Goal: Task Accomplishment & Management: Manage account settings

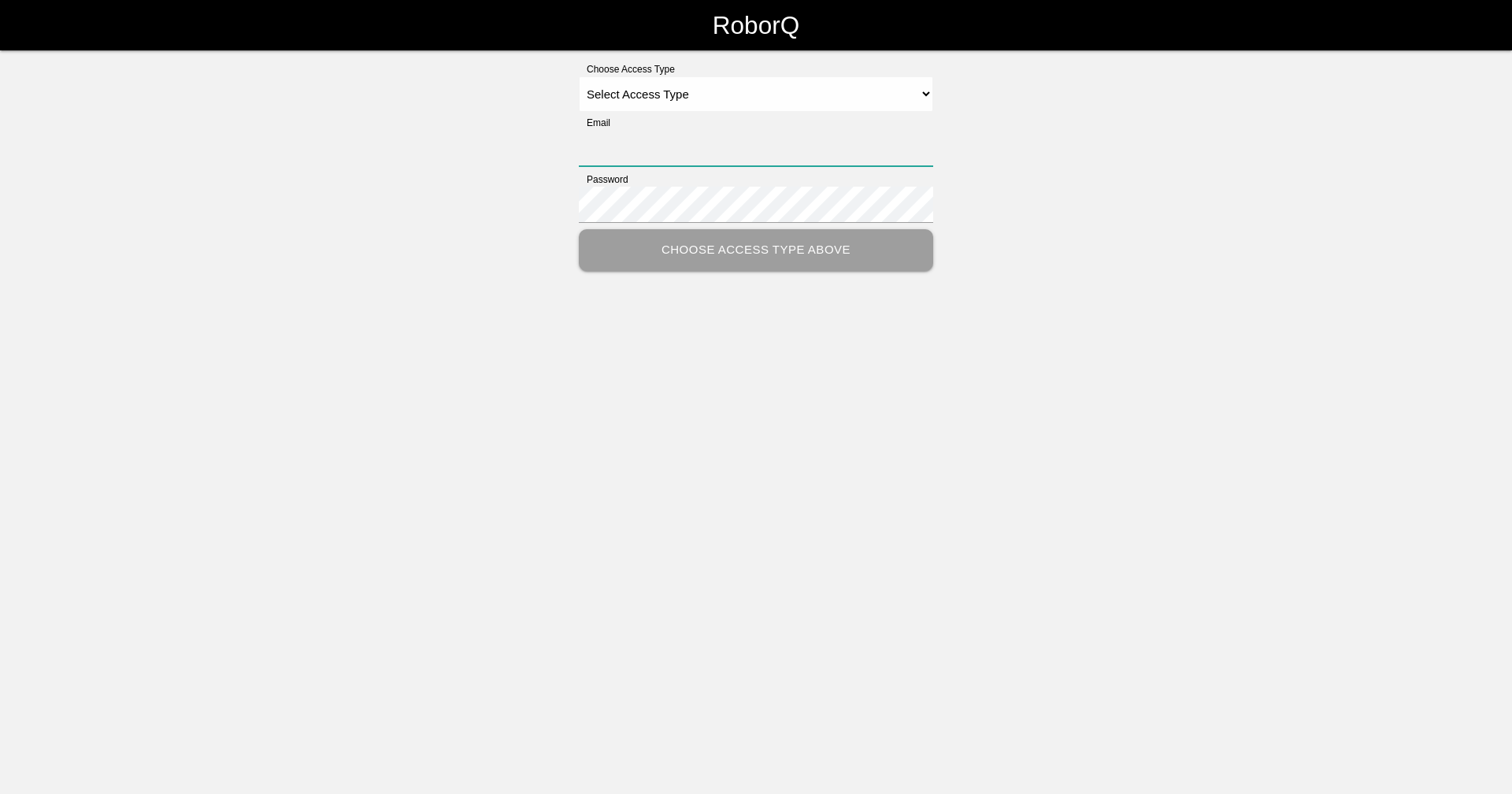
type input "[EMAIL_ADDRESS][DOMAIN_NAME]"
click at [659, 92] on select "Select Access Type Admin Customer Supervisor Worker" at bounding box center [756, 94] width 354 height 35
select select "Supervisor"
click at [579, 77] on select "Select Access Type Admin Customer Supervisor Worker" at bounding box center [756, 94] width 354 height 35
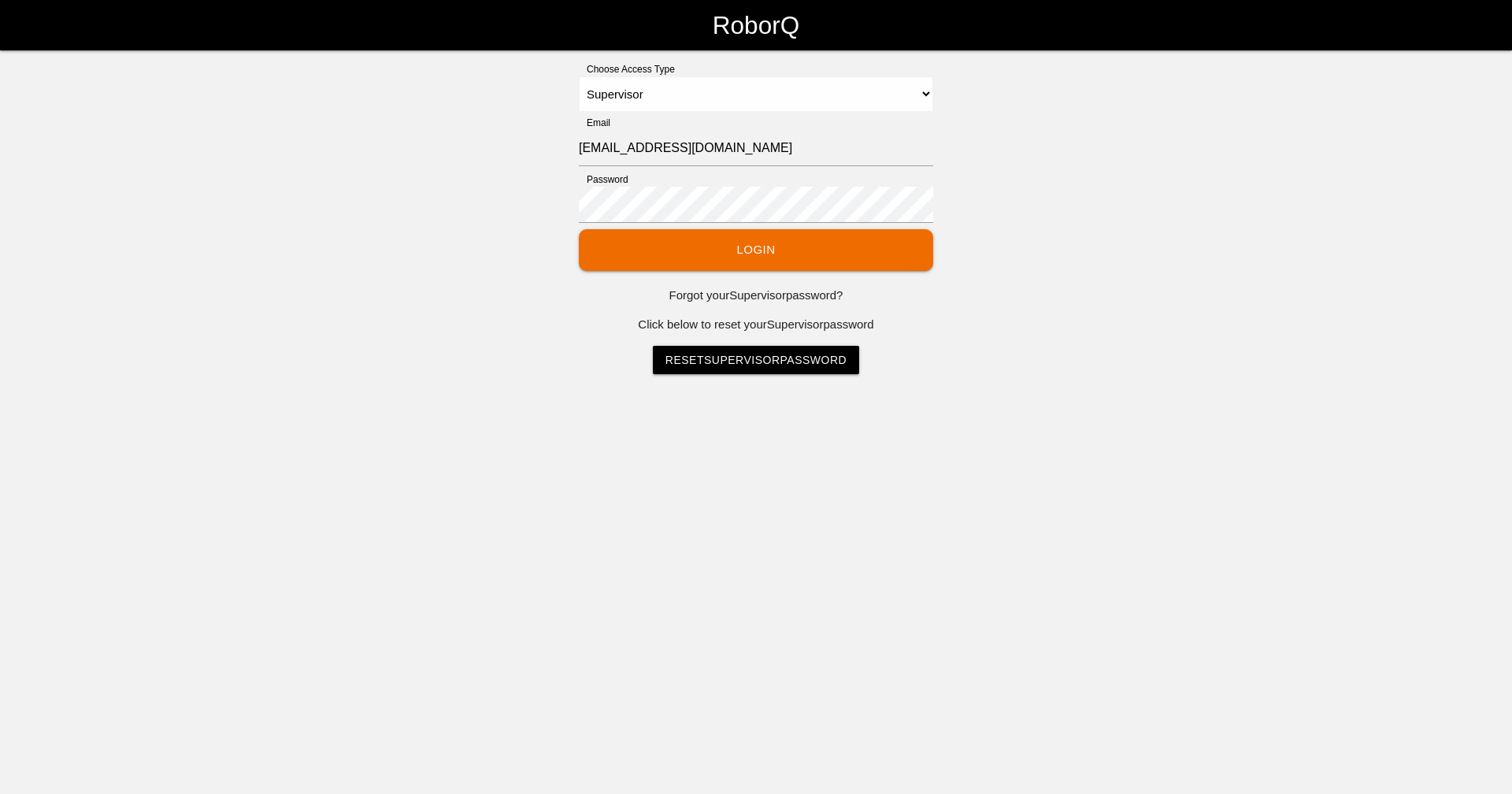
click at [718, 253] on button "Login" at bounding box center [756, 250] width 354 height 42
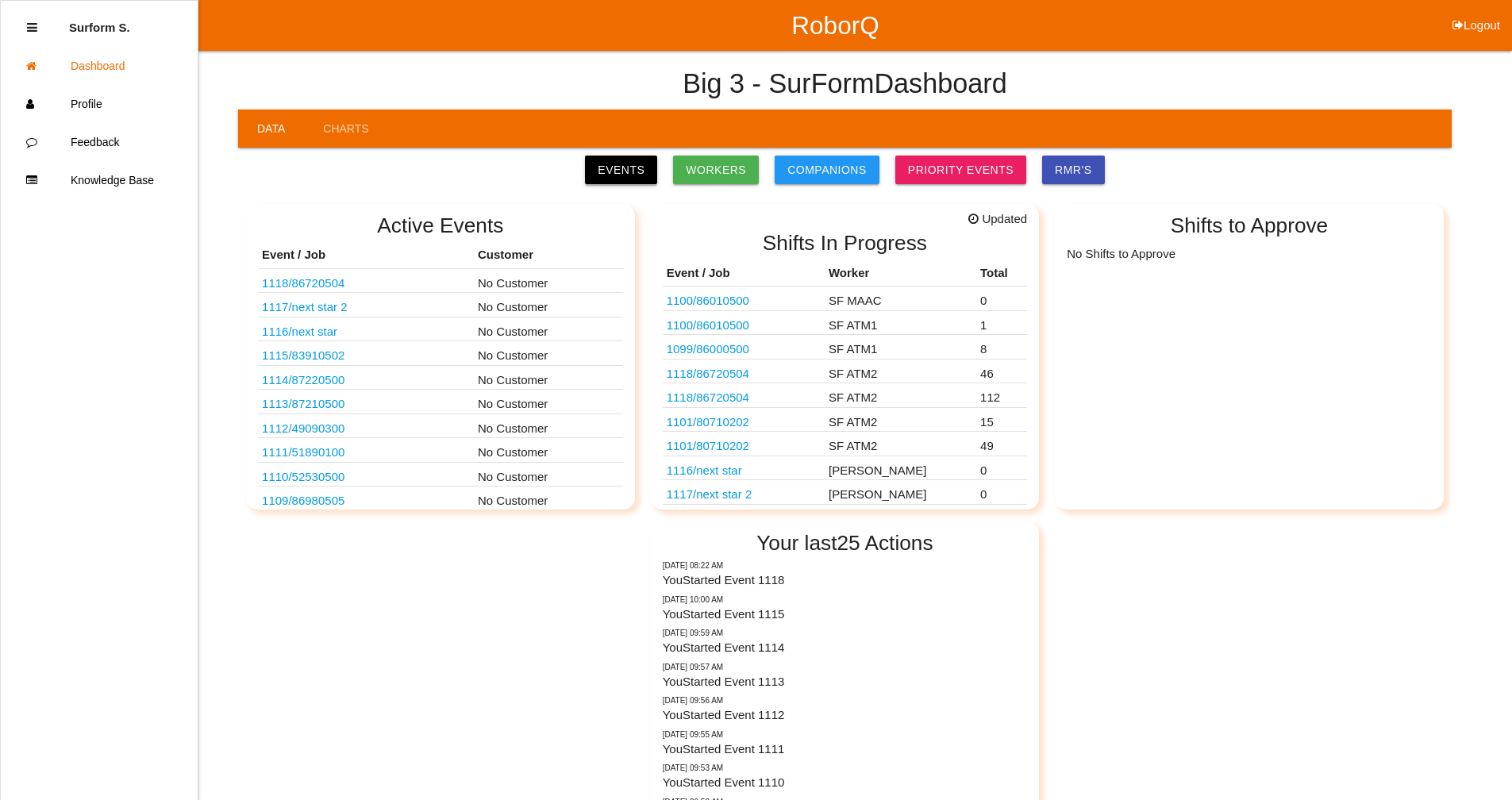
click at [644, 170] on link "Events" at bounding box center [621, 170] width 72 height 29
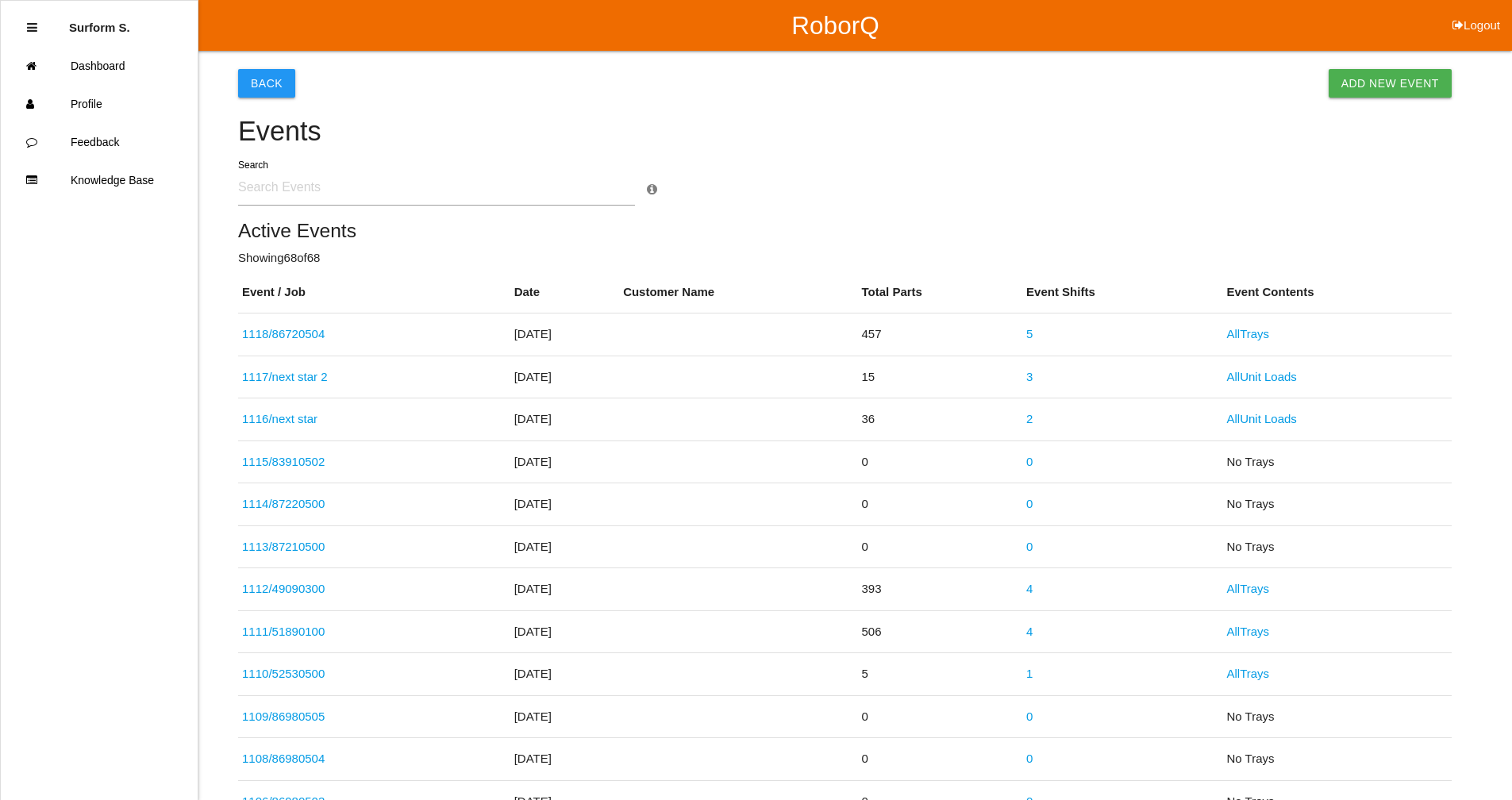
click at [280, 193] on input "text" at bounding box center [437, 187] width 397 height 36
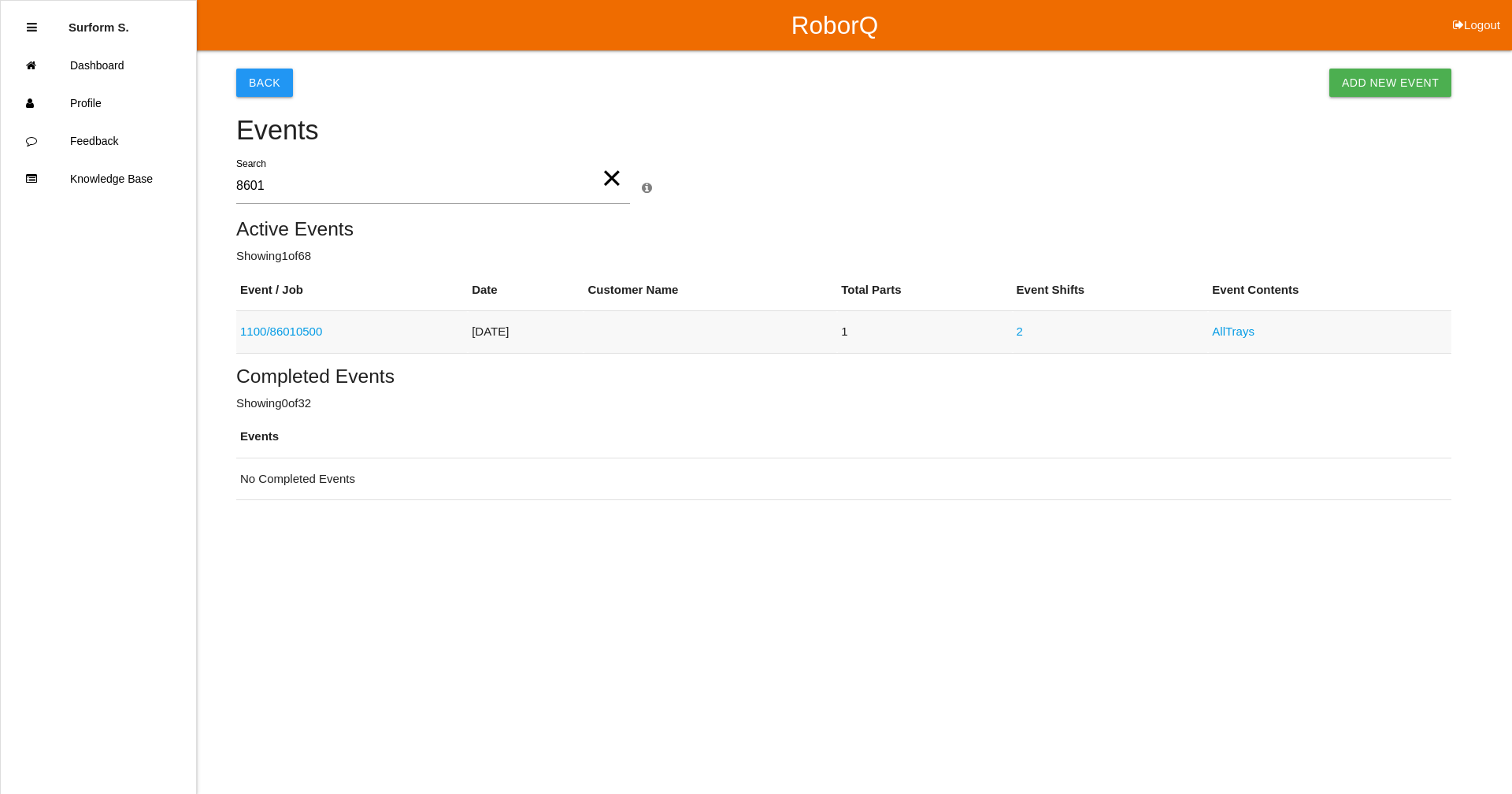
type input "8601"
click at [307, 330] on link "1100 / 86010500" at bounding box center [281, 331] width 82 height 13
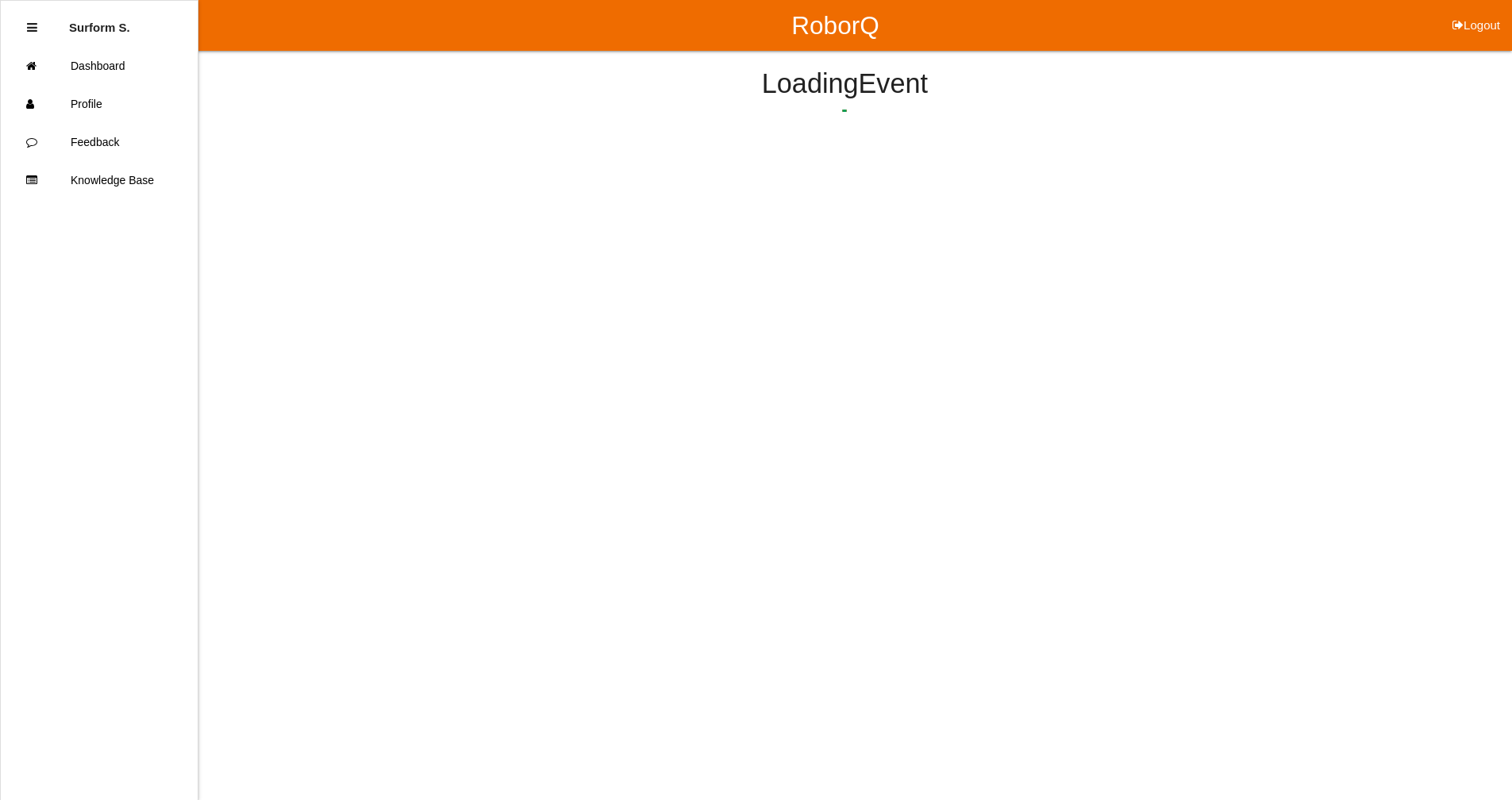
click at [309, 234] on html "RoborQ Logout Surform S. Dashboard Profile Feedback Knowledge Base Loading Event" at bounding box center [756, 116] width 1512 height 234
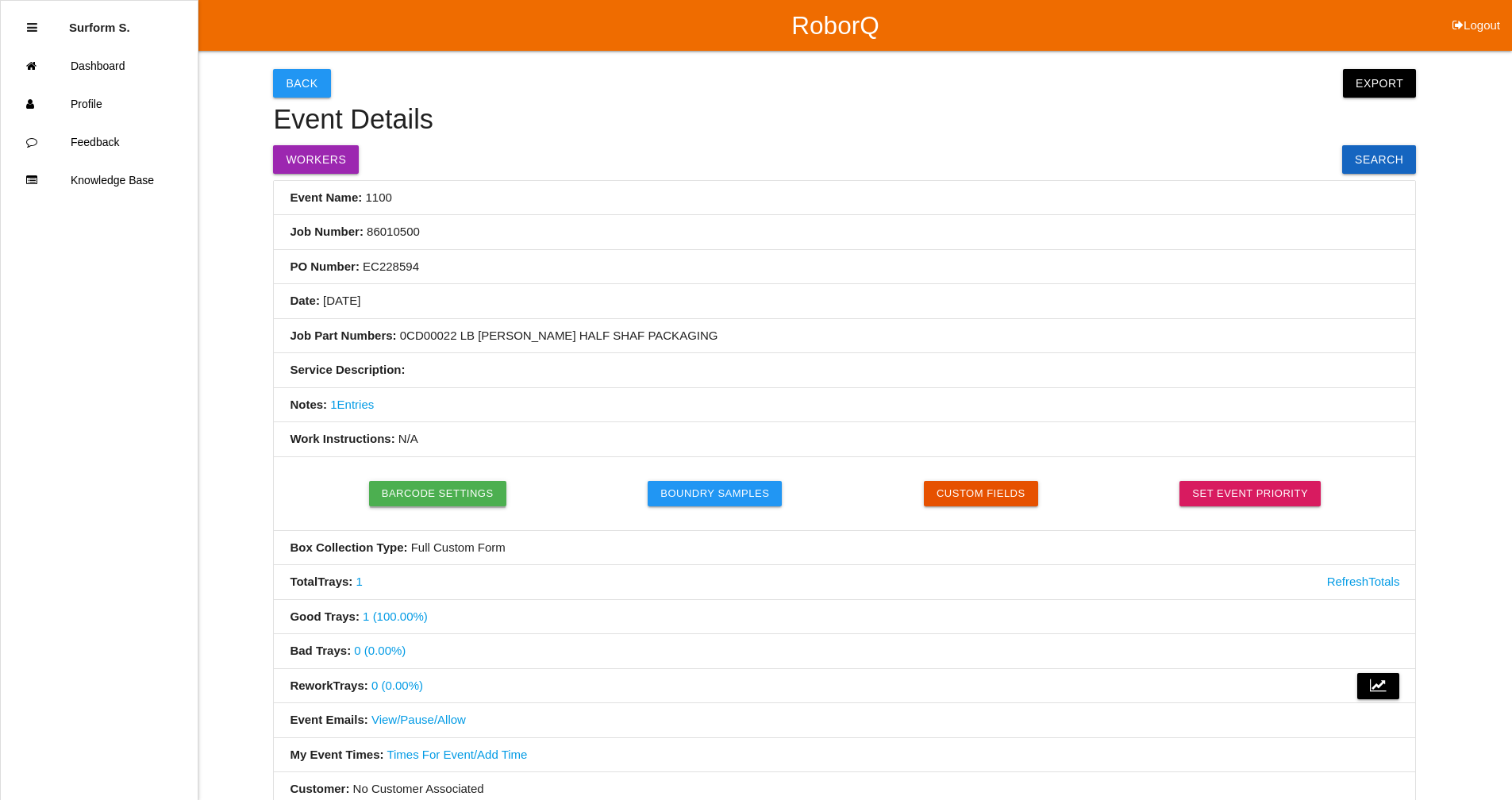
click at [463, 495] on button "Barcode Settings" at bounding box center [438, 493] width 137 height 26
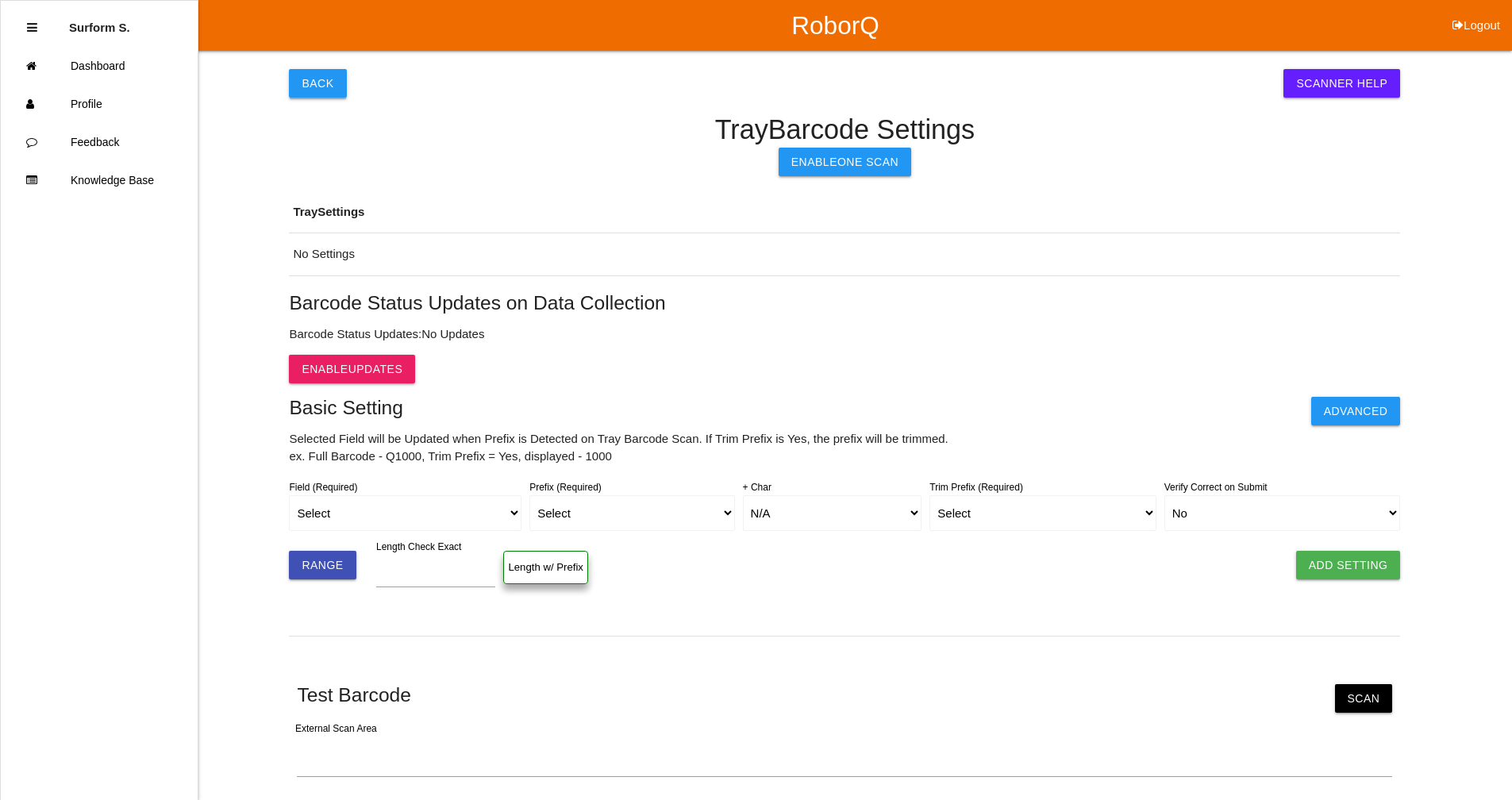
click at [309, 73] on button "Back" at bounding box center [318, 83] width 57 height 29
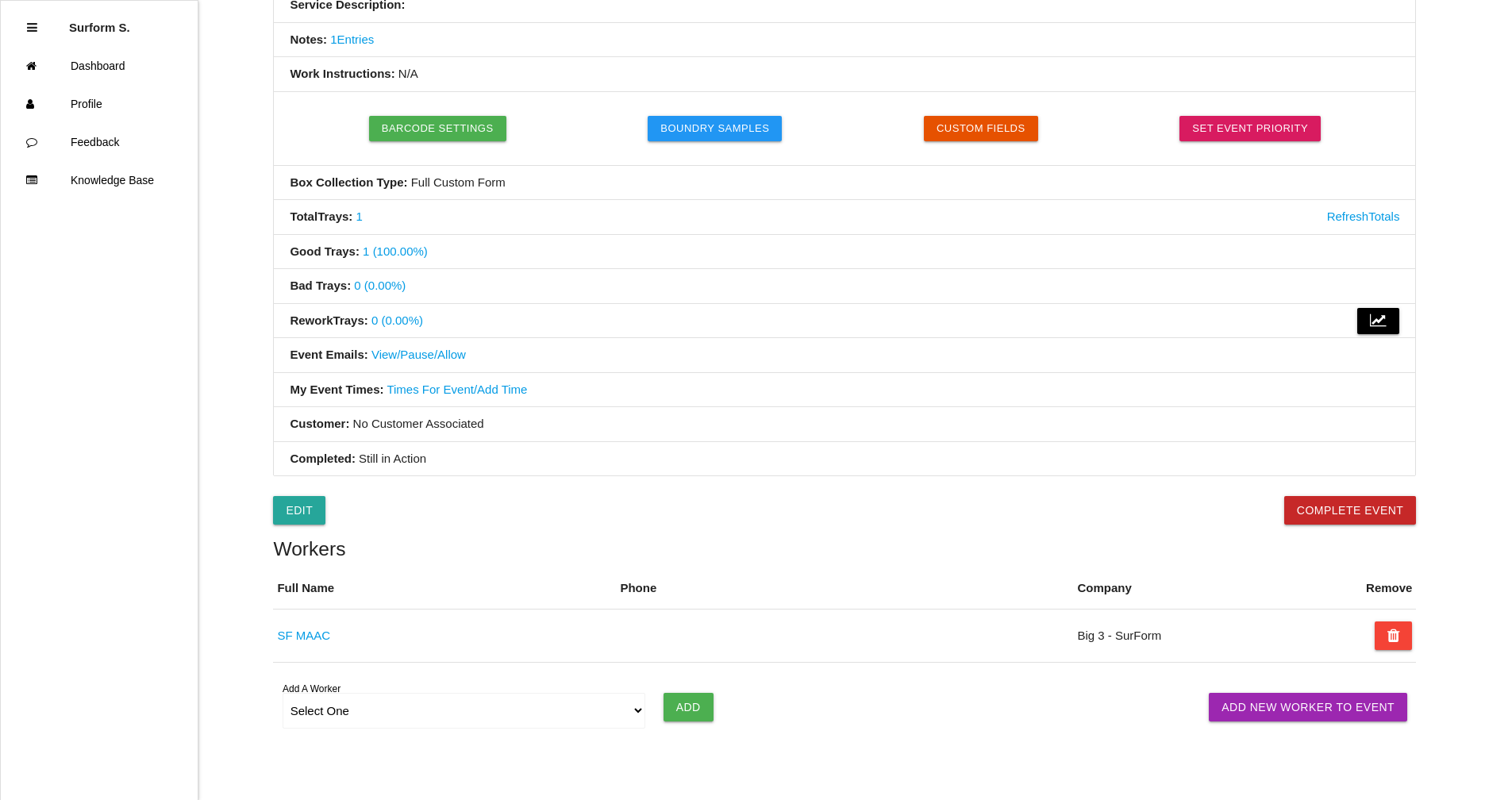
scroll to position [437, 0]
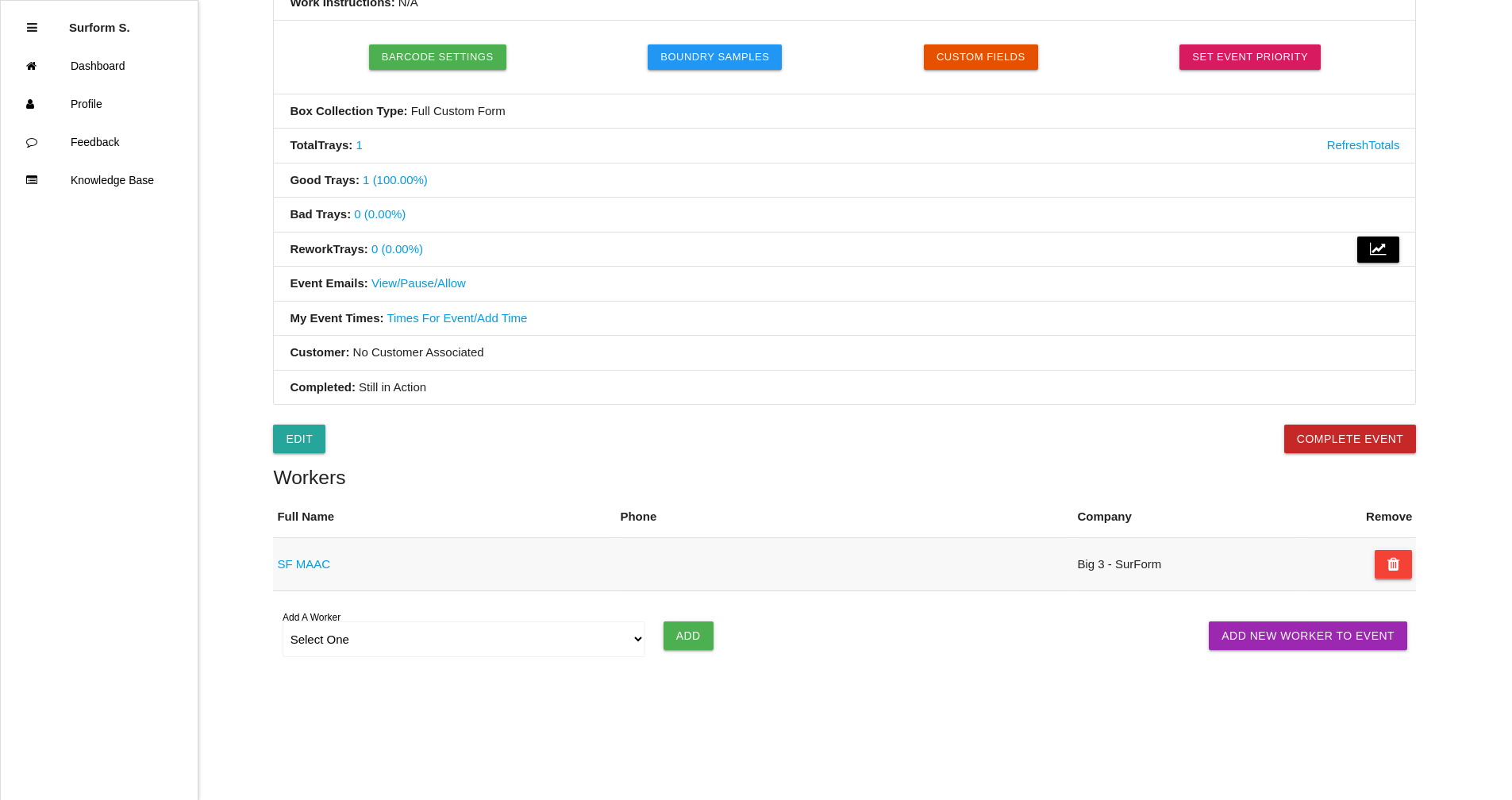
click at [1393, 567] on icon at bounding box center [1394, 564] width 12 height 29
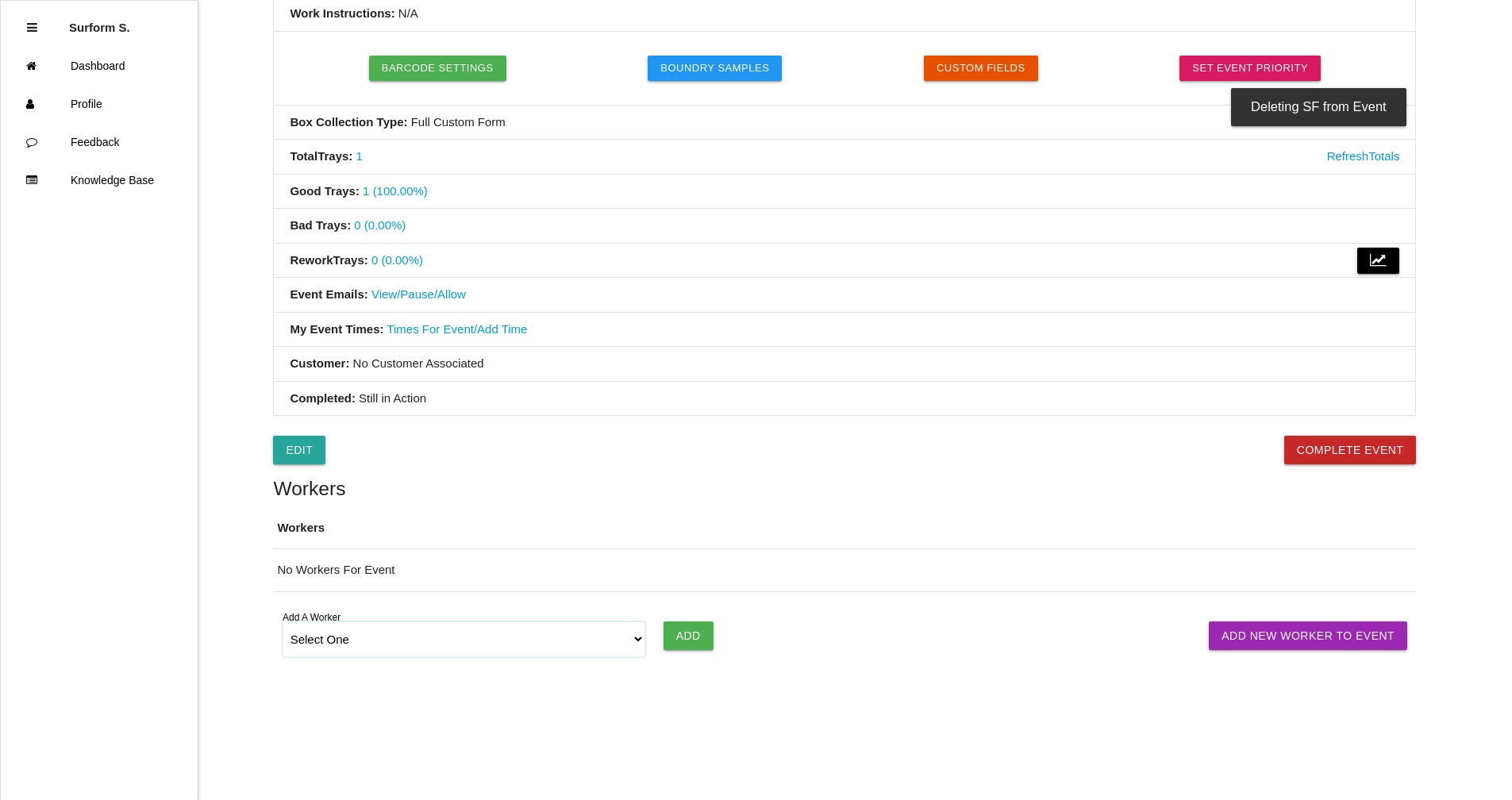
click at [395, 646] on select "Select One [PERSON_NAME] [PERSON_NAME] SF LAMCO SF ATM1 SF ATM2 SF MAAC" at bounding box center [464, 639] width 363 height 35
select select "67813415ea4d1b000ec5d6ea"
click at [282, 622] on select "Select One [PERSON_NAME] [PERSON_NAME] SF LAMCO SF ATM1 SF ATM2 SF MAAC" at bounding box center [464, 639] width 363 height 35
click at [701, 641] on input "Add" at bounding box center [689, 636] width 50 height 29
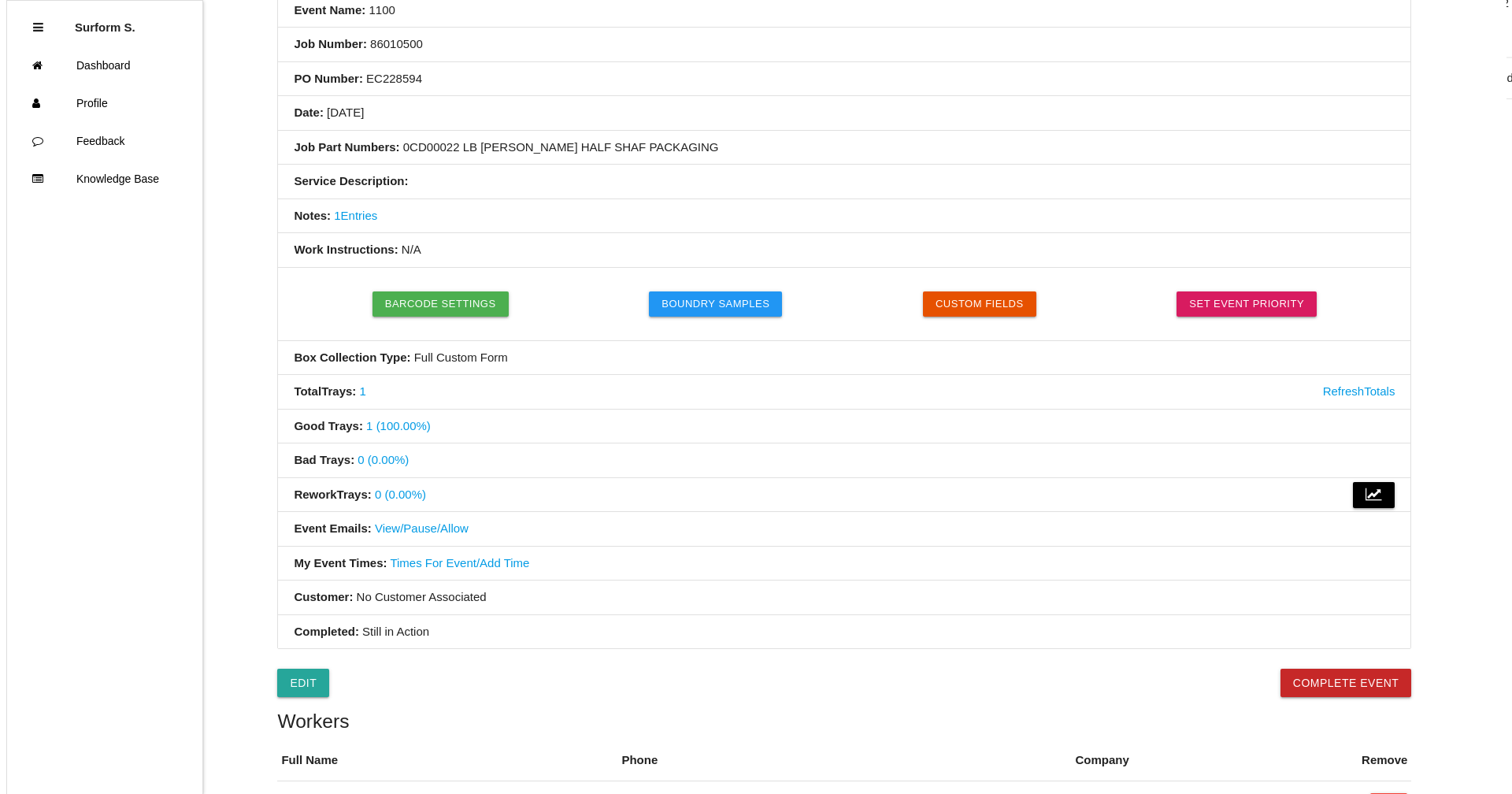
scroll to position [0, 0]
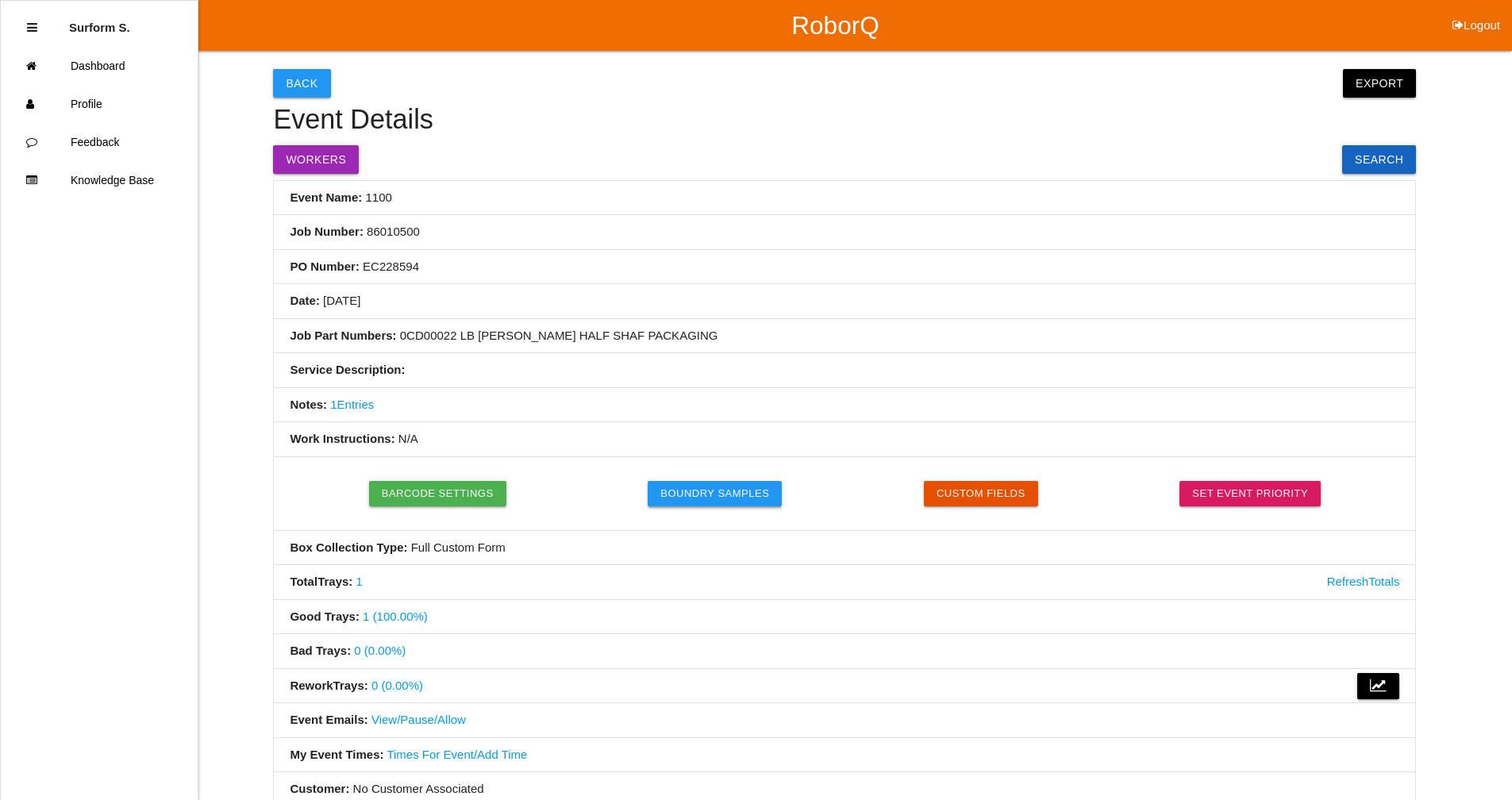
click at [741, 492] on button "Boundry Samples" at bounding box center [715, 493] width 135 height 26
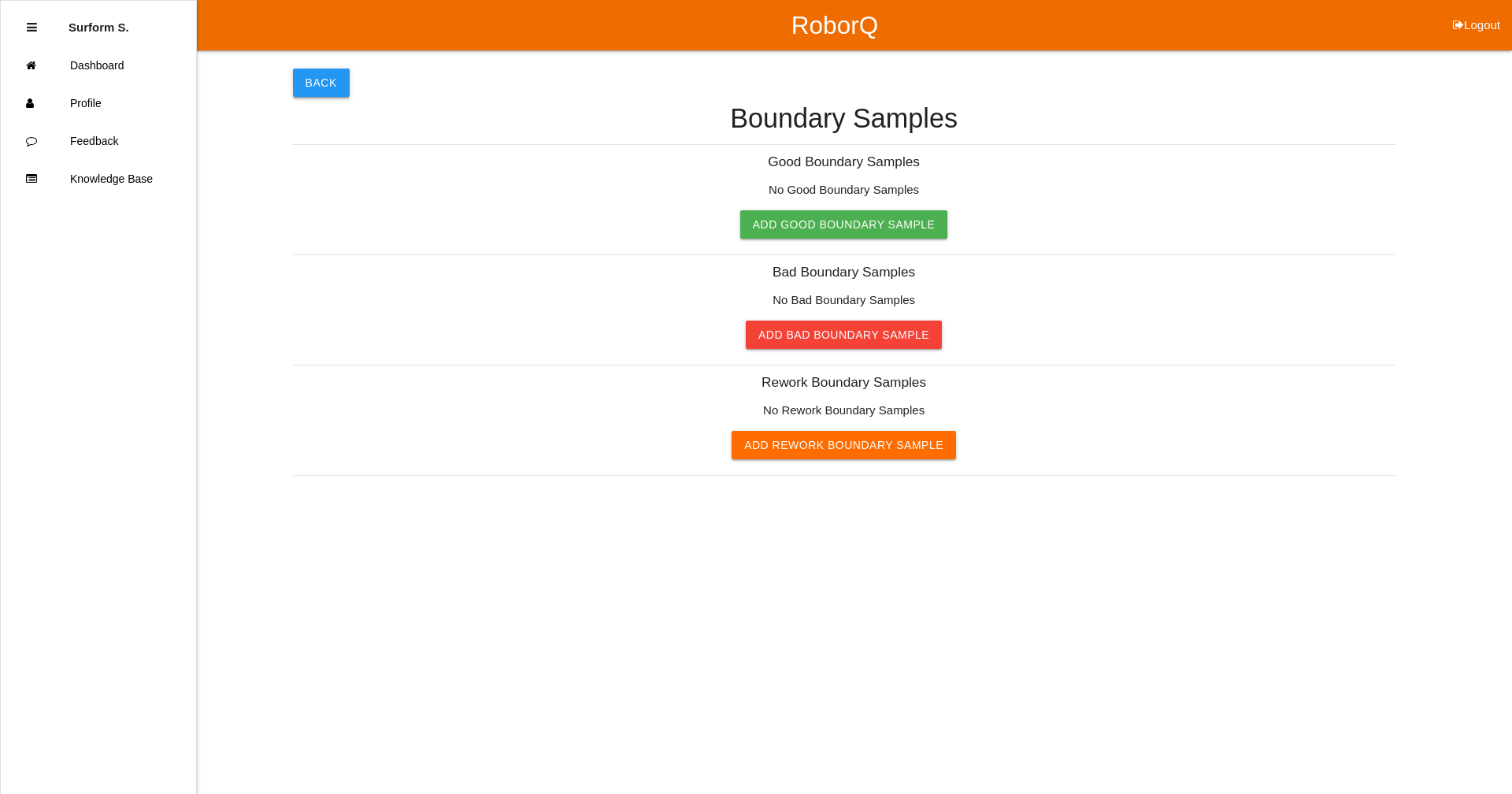
click at [325, 80] on button "Back" at bounding box center [322, 82] width 57 height 28
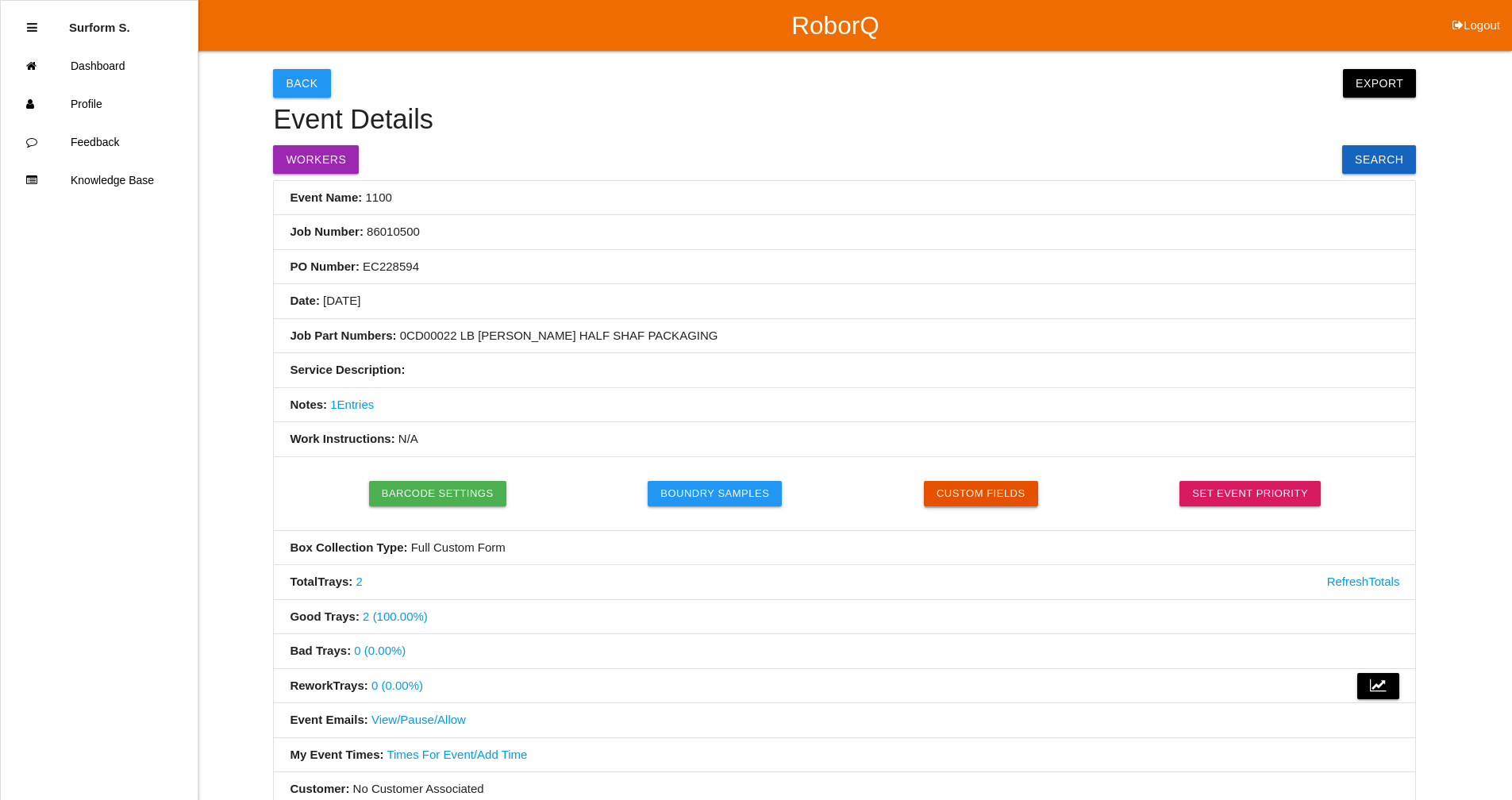
click at [990, 496] on button "Custom Fields" at bounding box center [982, 493] width 114 height 26
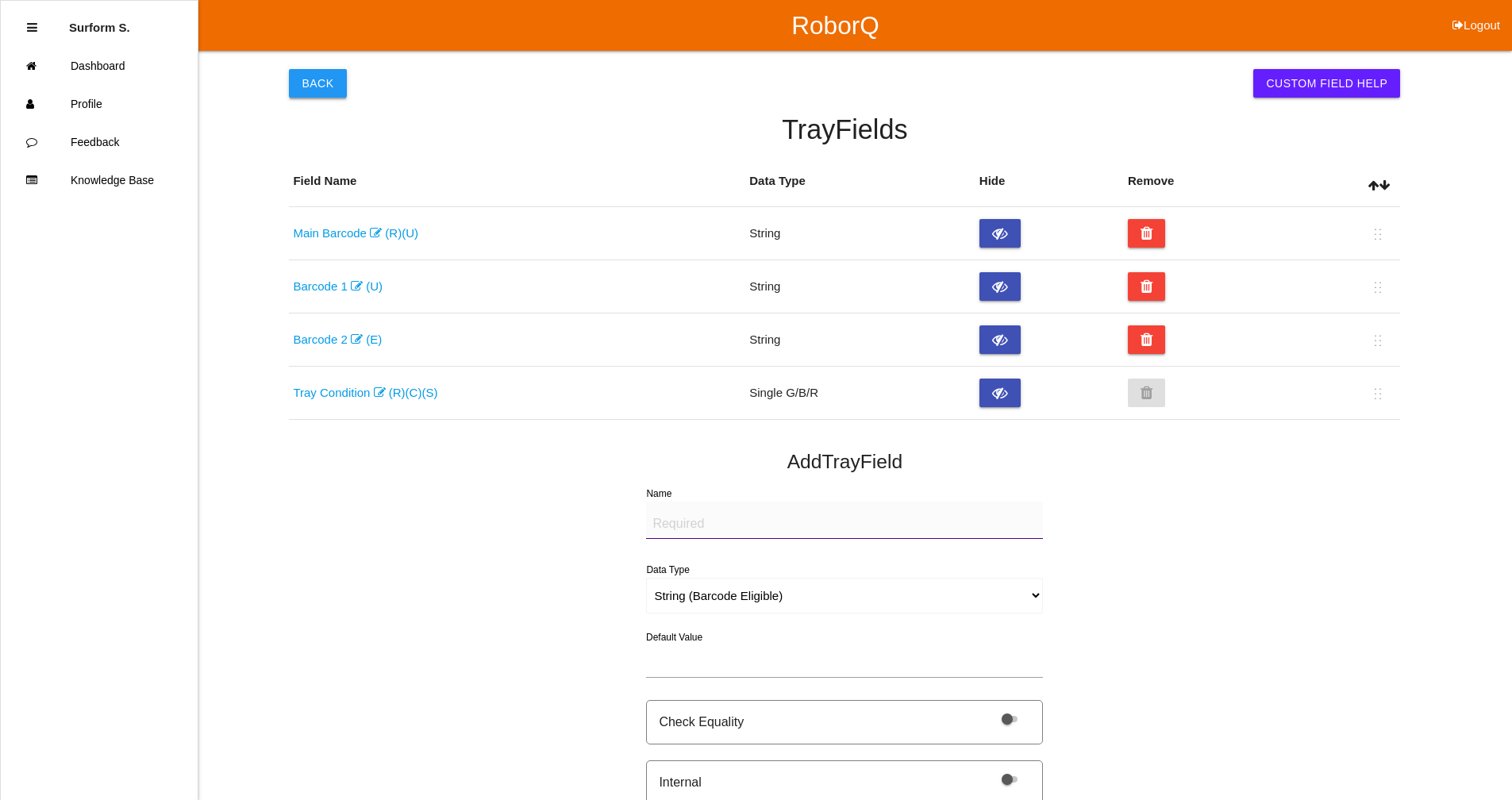
click at [325, 88] on button "Back" at bounding box center [318, 83] width 57 height 29
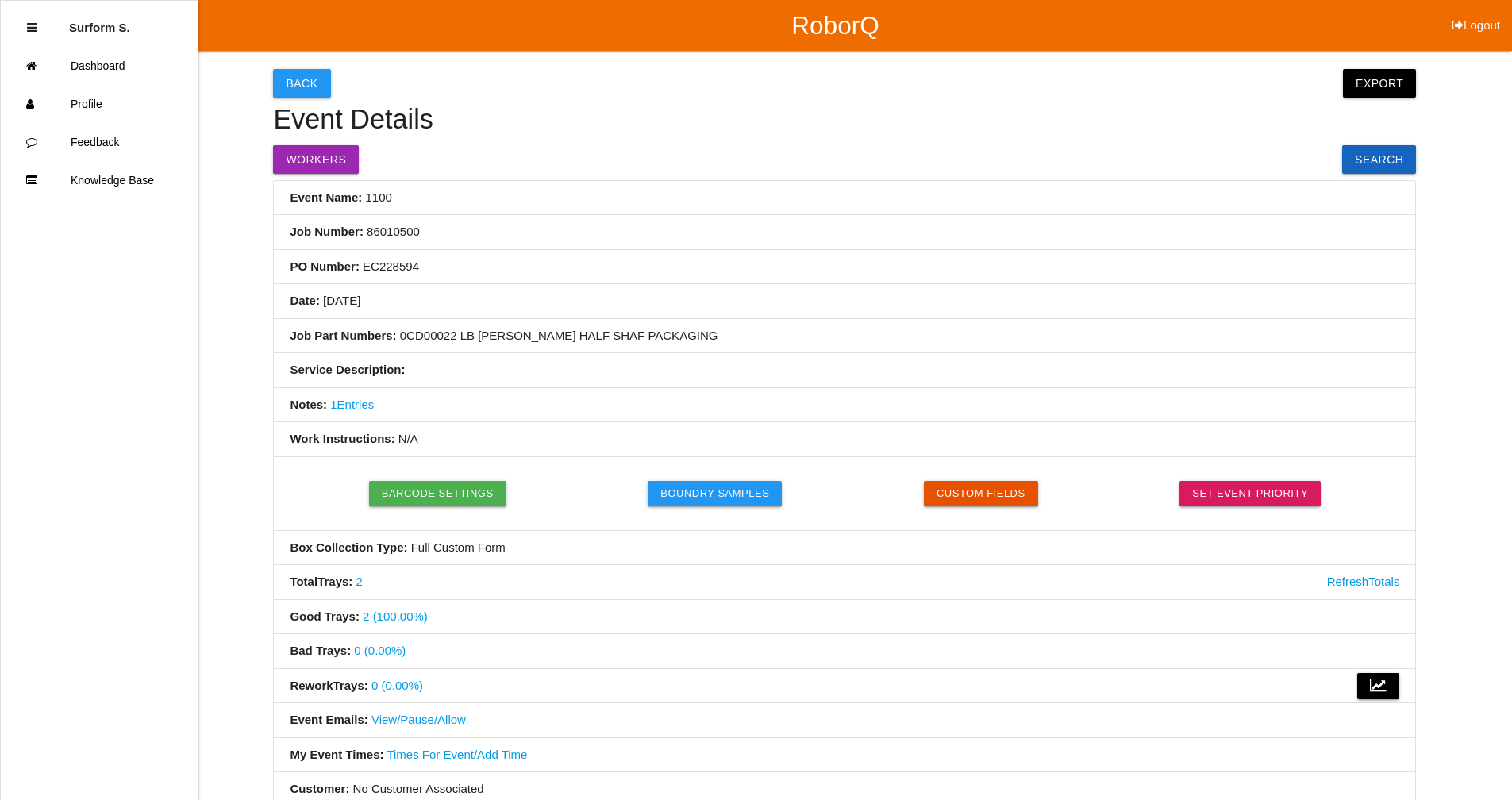
click at [361, 588] on link "2" at bounding box center [360, 581] width 7 height 13
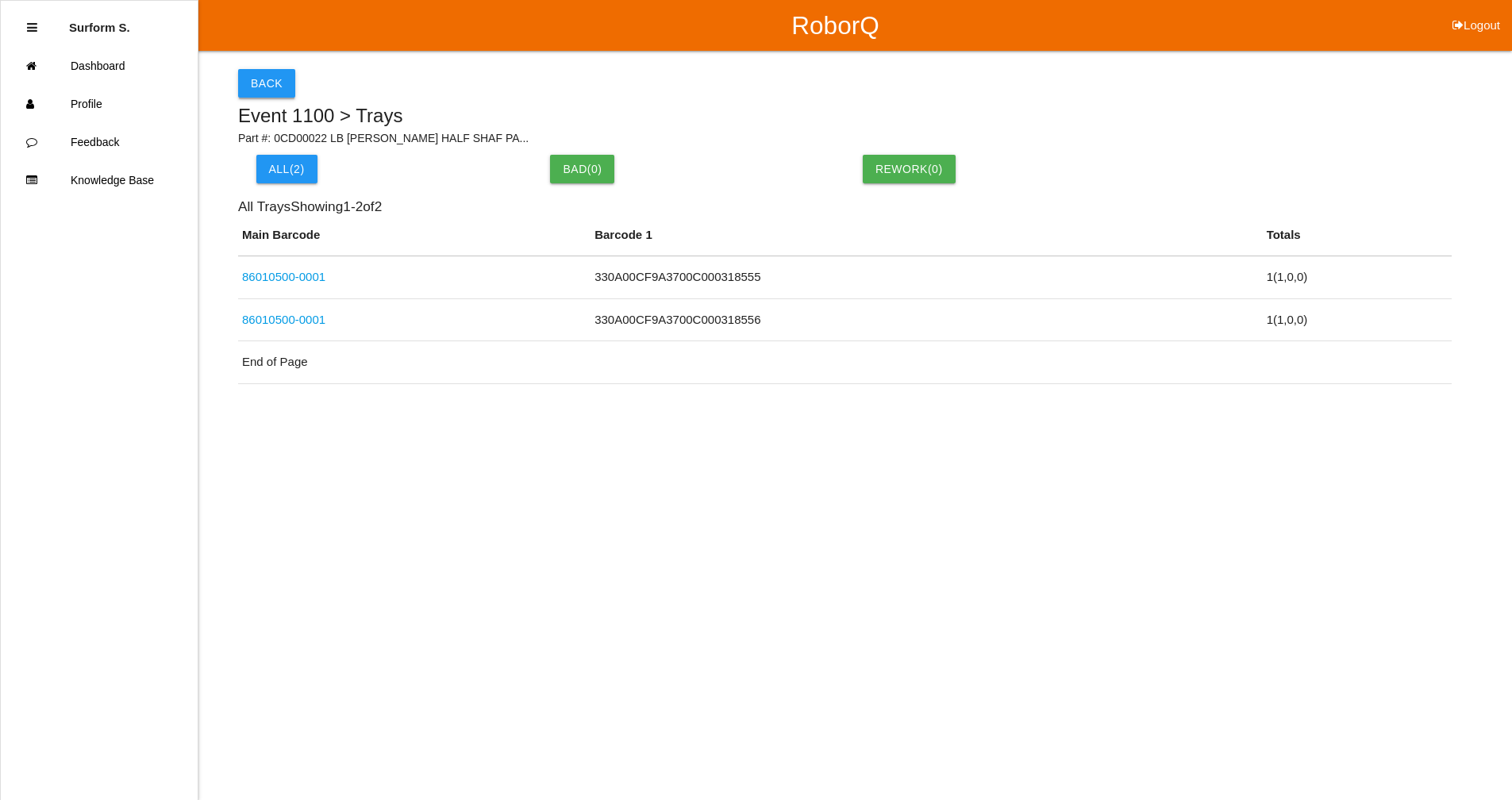
click at [269, 85] on button "Back" at bounding box center [267, 83] width 57 height 29
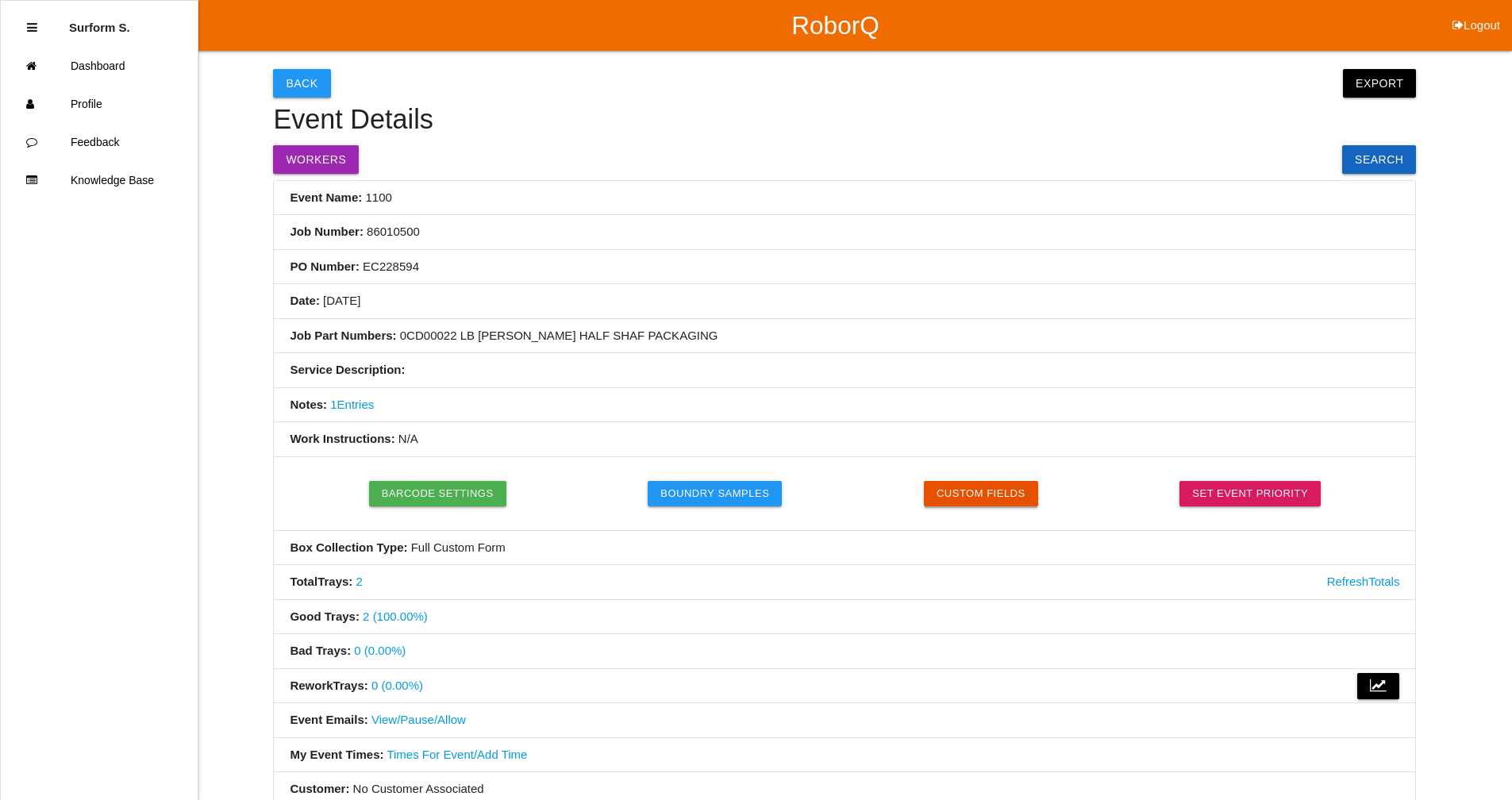
click at [979, 488] on button "Custom Fields" at bounding box center [982, 493] width 114 height 26
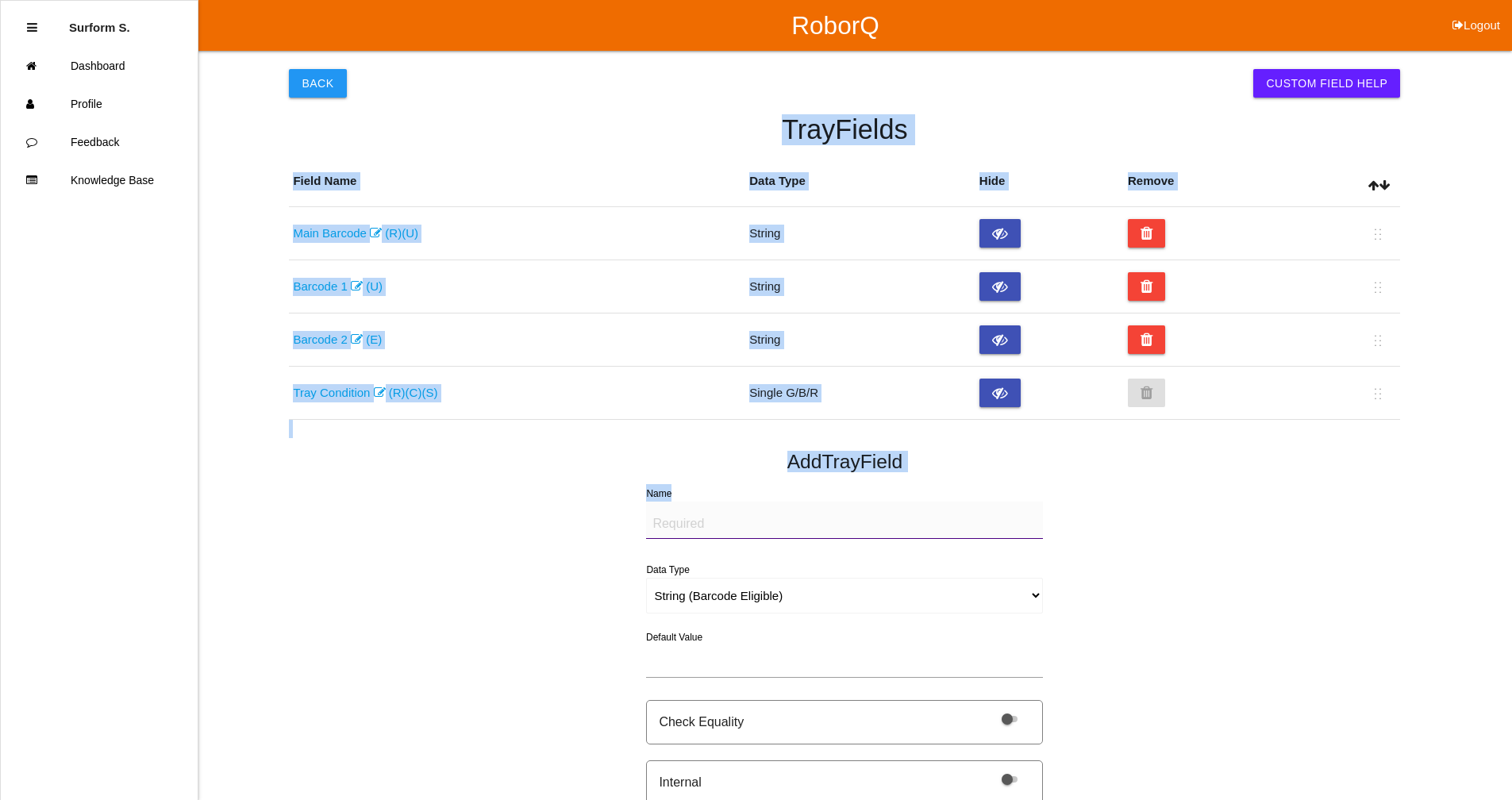
drag, startPoint x: 272, startPoint y: 144, endPoint x: 1275, endPoint y: 487, distance: 1060.0
click at [1275, 487] on div "Back Custom Field Help Tray Fields Field Name Data Type Hide Remove Main Barcod…" at bounding box center [756, 759] width 1512 height 1417
click at [1334, 444] on div "Back Custom Field Help Tray Fields Field Name Data Type Hide Remove Main Barcod…" at bounding box center [844, 759] width 1111 height 1417
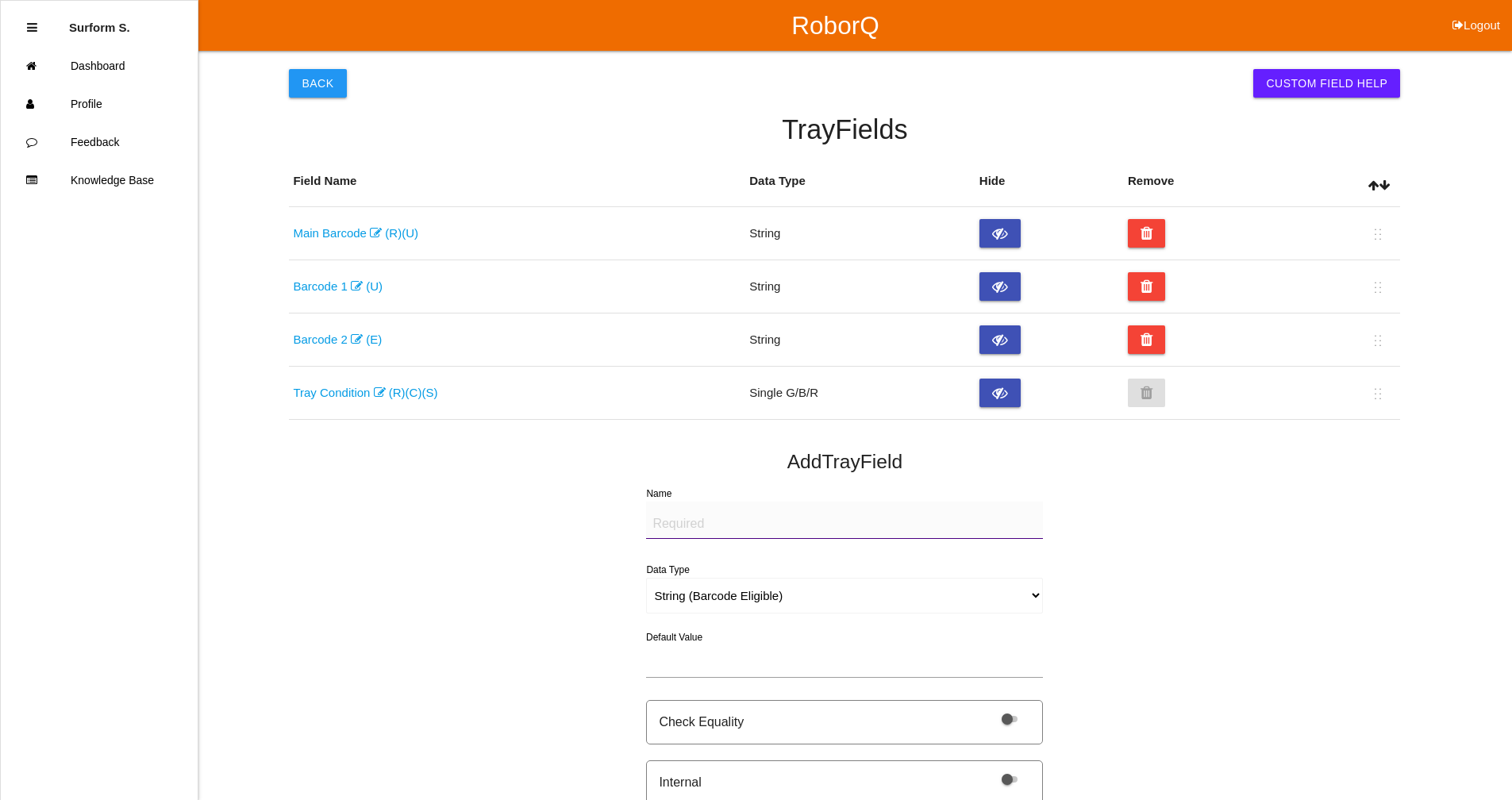
click at [1334, 444] on div "Back Custom Field Help Tray Fields Field Name Data Type Hide Remove Main Barcod…" at bounding box center [844, 759] width 1111 height 1417
click at [324, 76] on button "Back" at bounding box center [318, 83] width 57 height 29
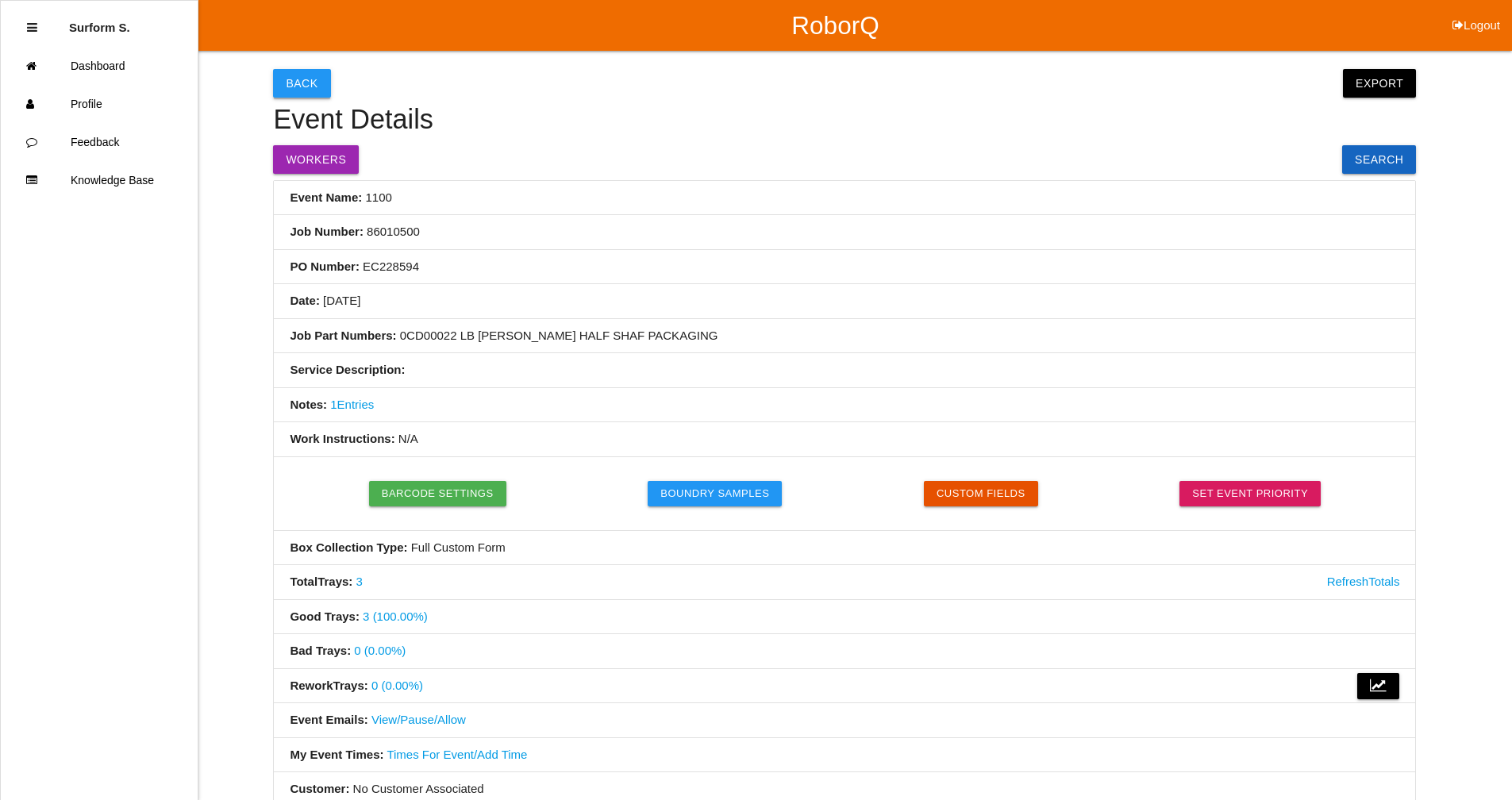
click at [316, 77] on button "Back" at bounding box center [301, 83] width 57 height 29
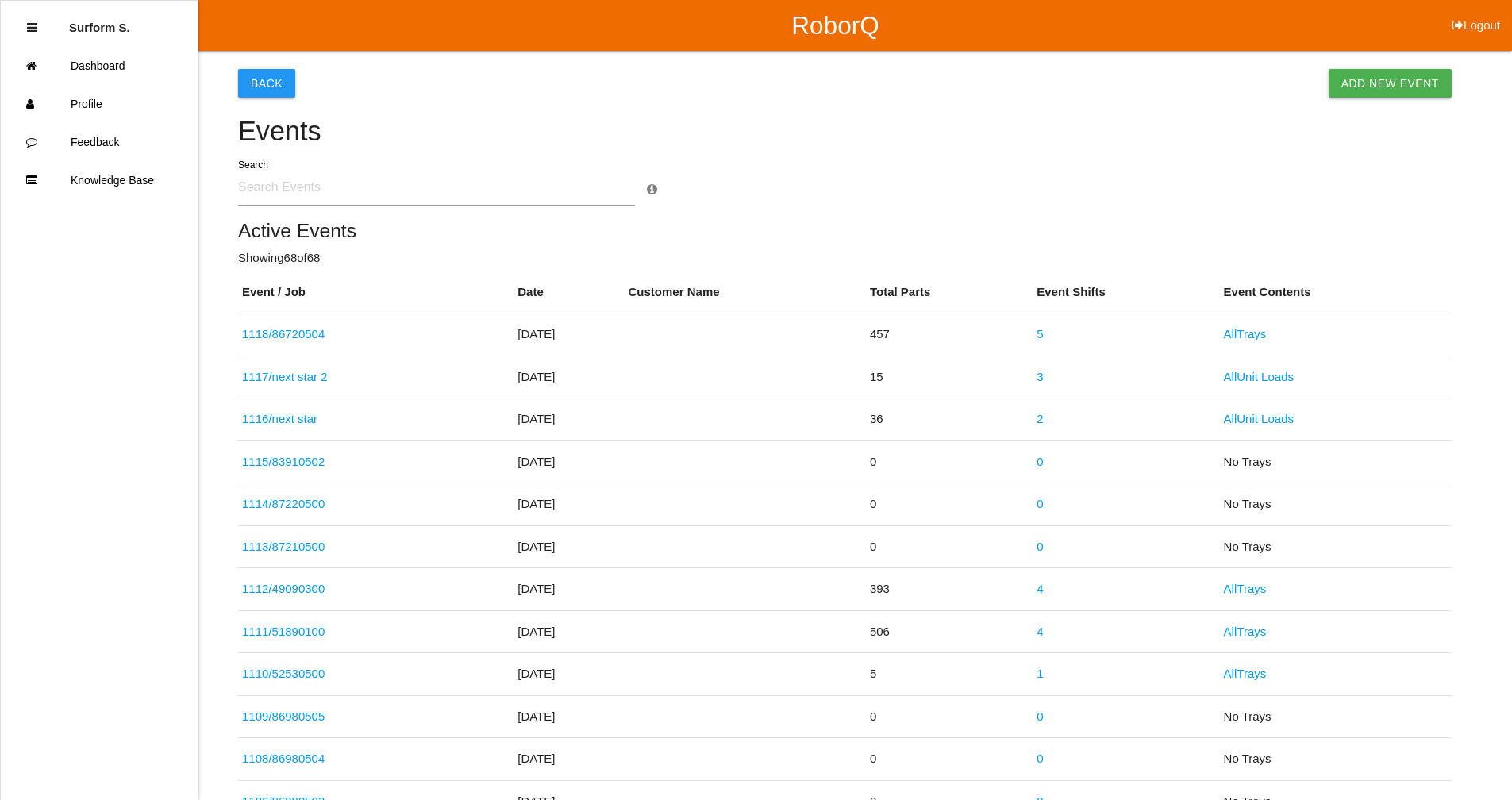
click at [276, 193] on input "text" at bounding box center [437, 187] width 397 height 36
type input "8600"
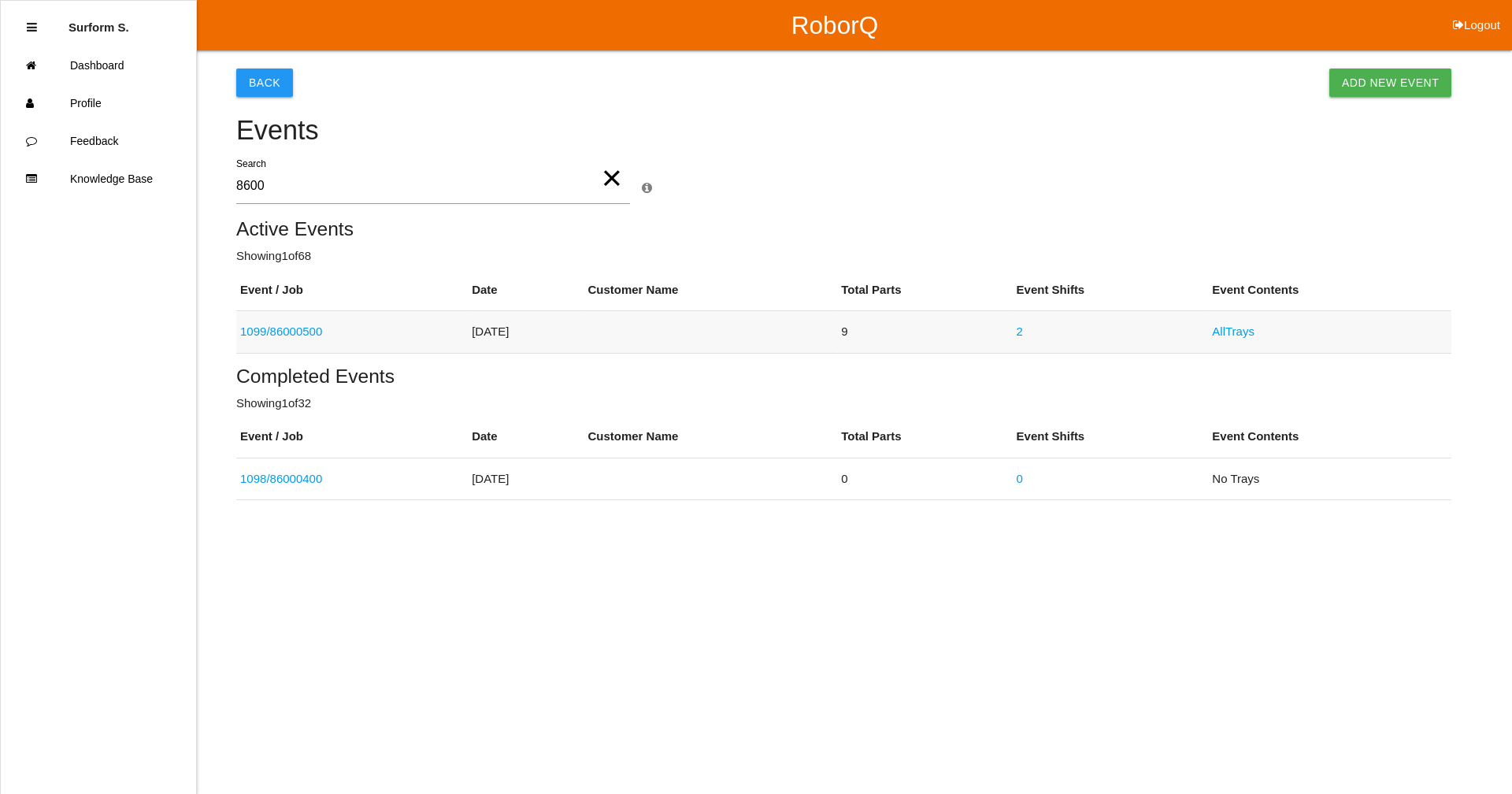
click at [295, 330] on link "1099 / 86000500" at bounding box center [281, 331] width 82 height 13
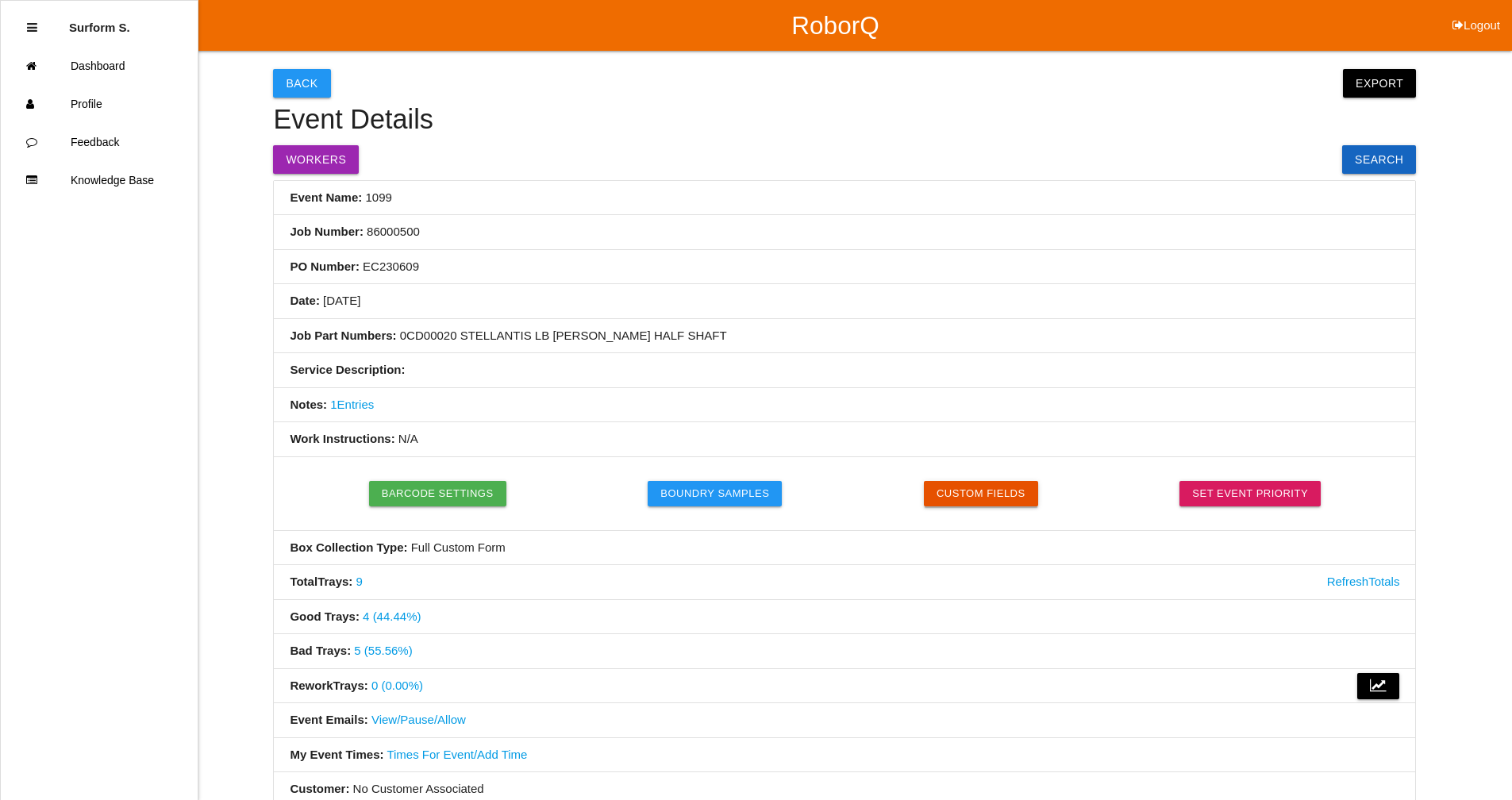
click at [985, 497] on button "Custom Fields" at bounding box center [982, 493] width 114 height 26
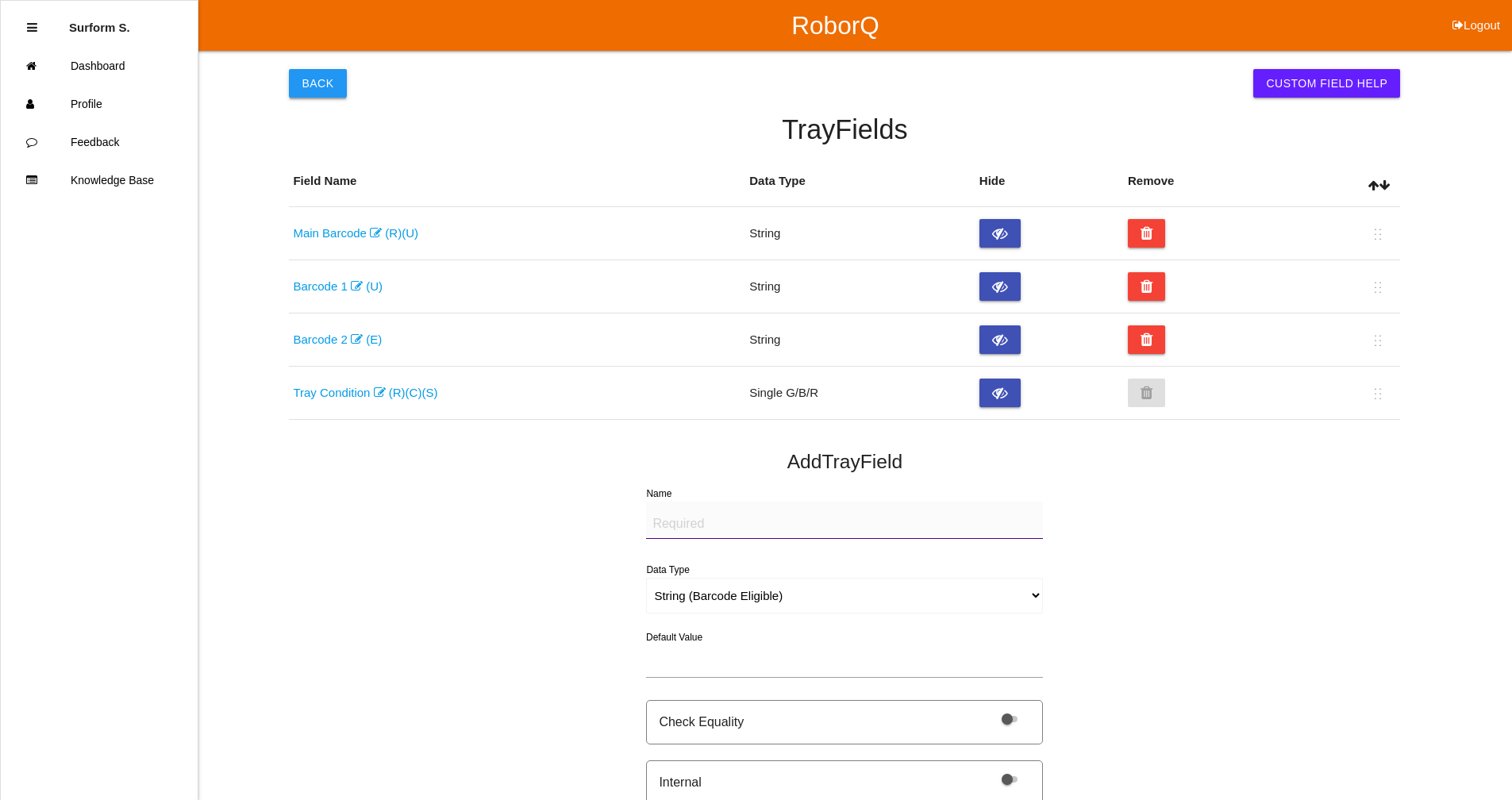
click at [310, 78] on button "Back" at bounding box center [318, 83] width 57 height 29
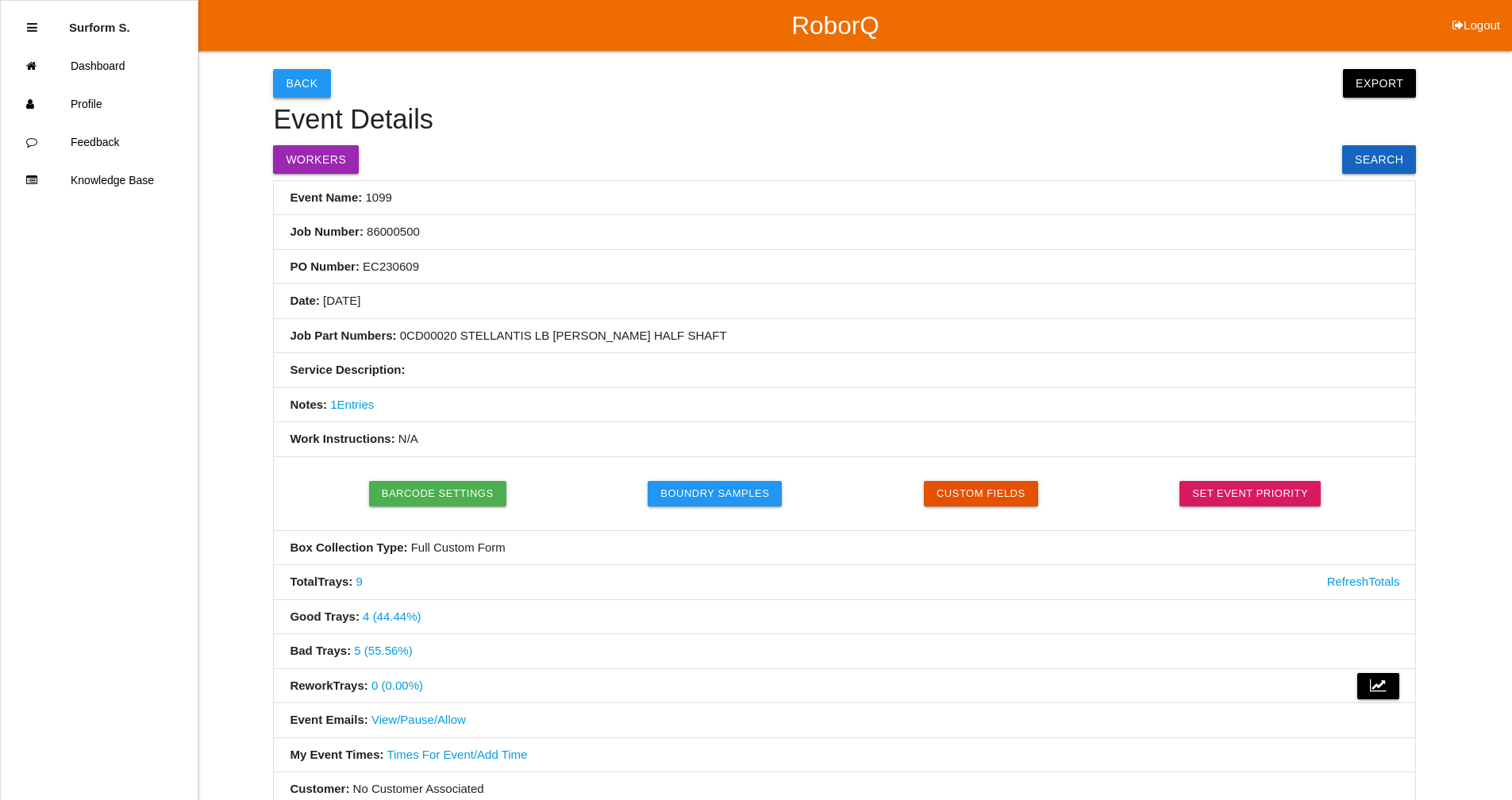
click at [296, 78] on button "Back" at bounding box center [301, 83] width 57 height 29
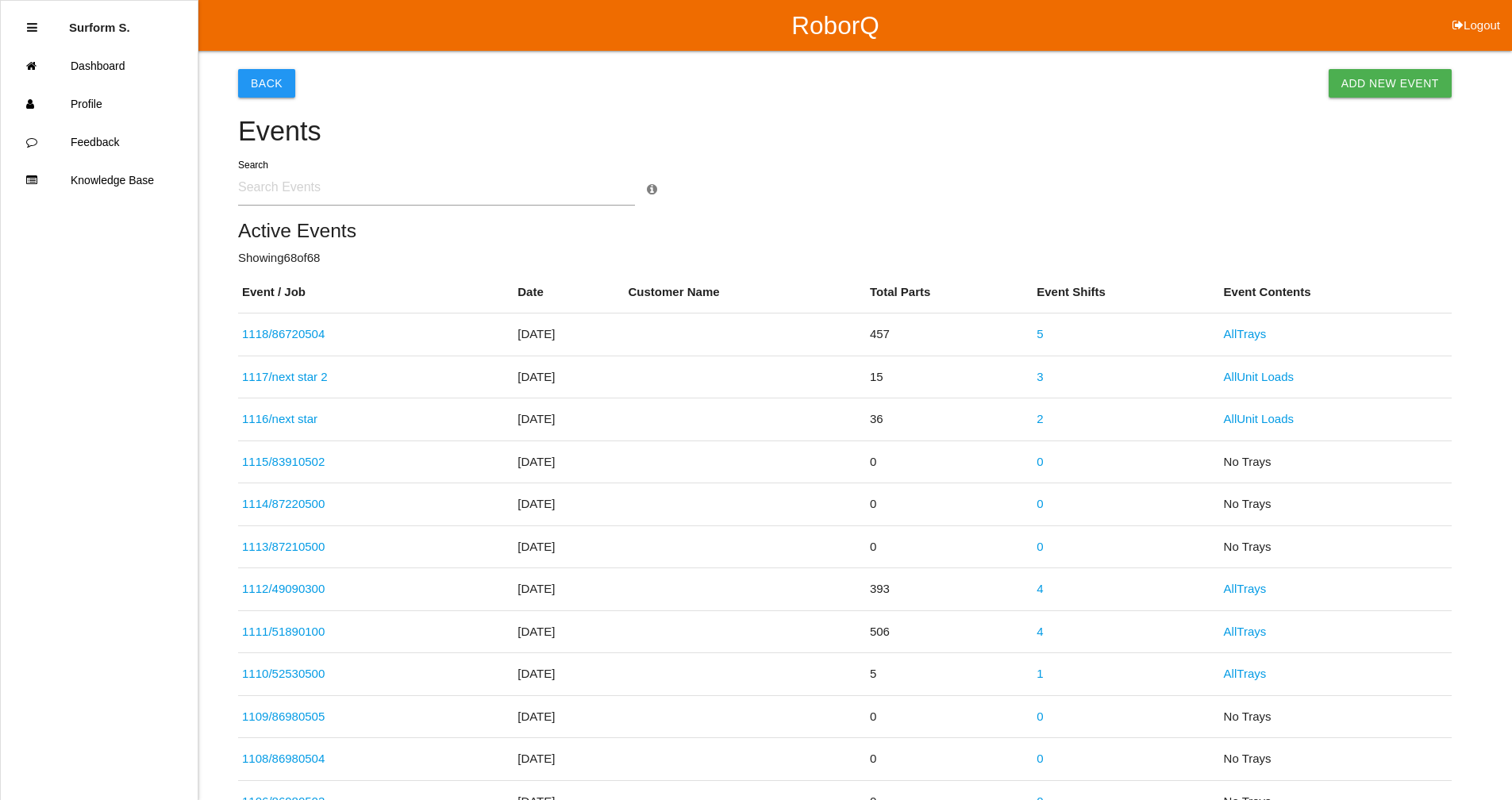
click at [318, 191] on input "text" at bounding box center [437, 187] width 397 height 36
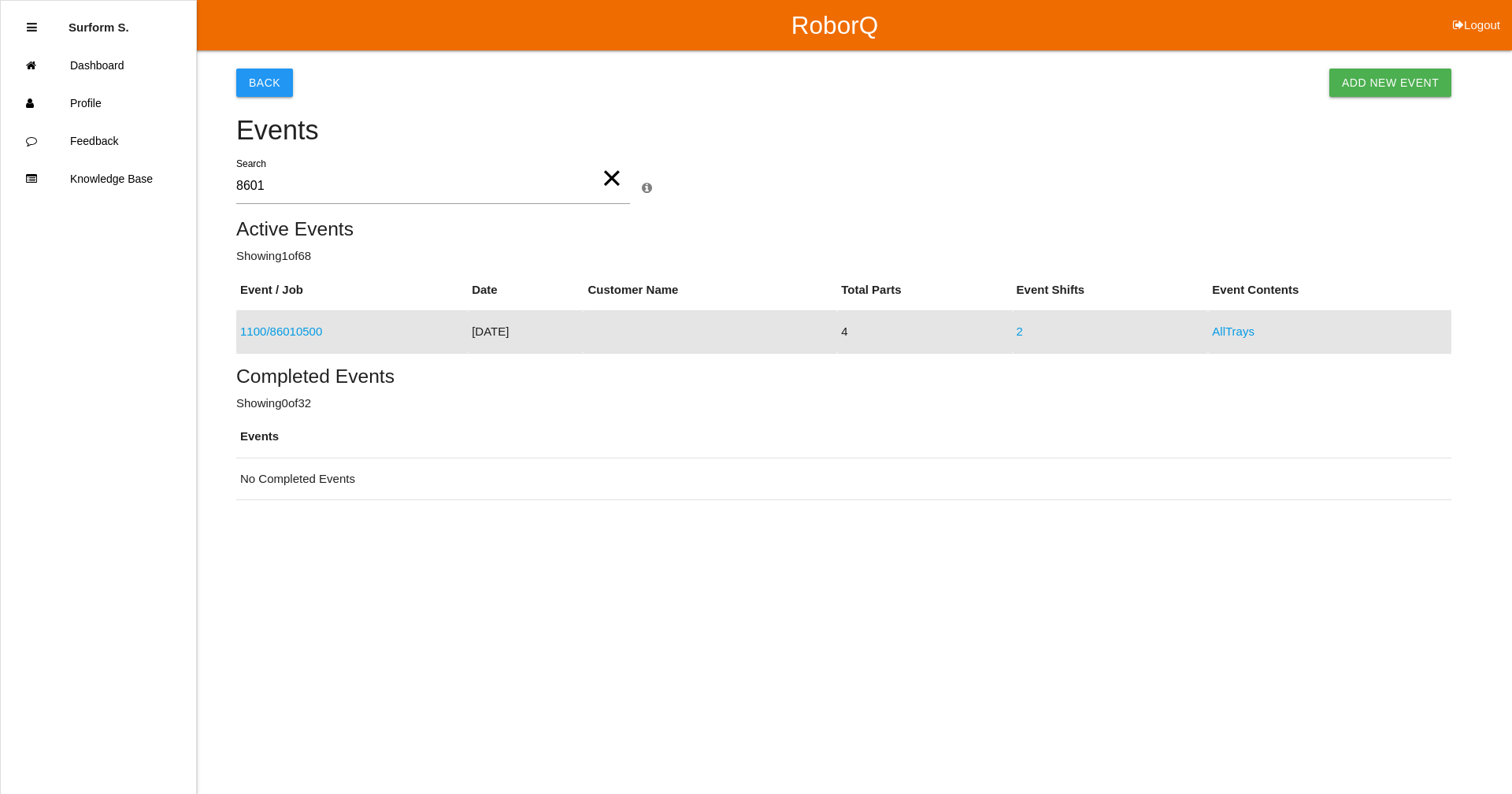
type input "8601"
click at [313, 329] on link "1100 / 86010500" at bounding box center [281, 331] width 82 height 13
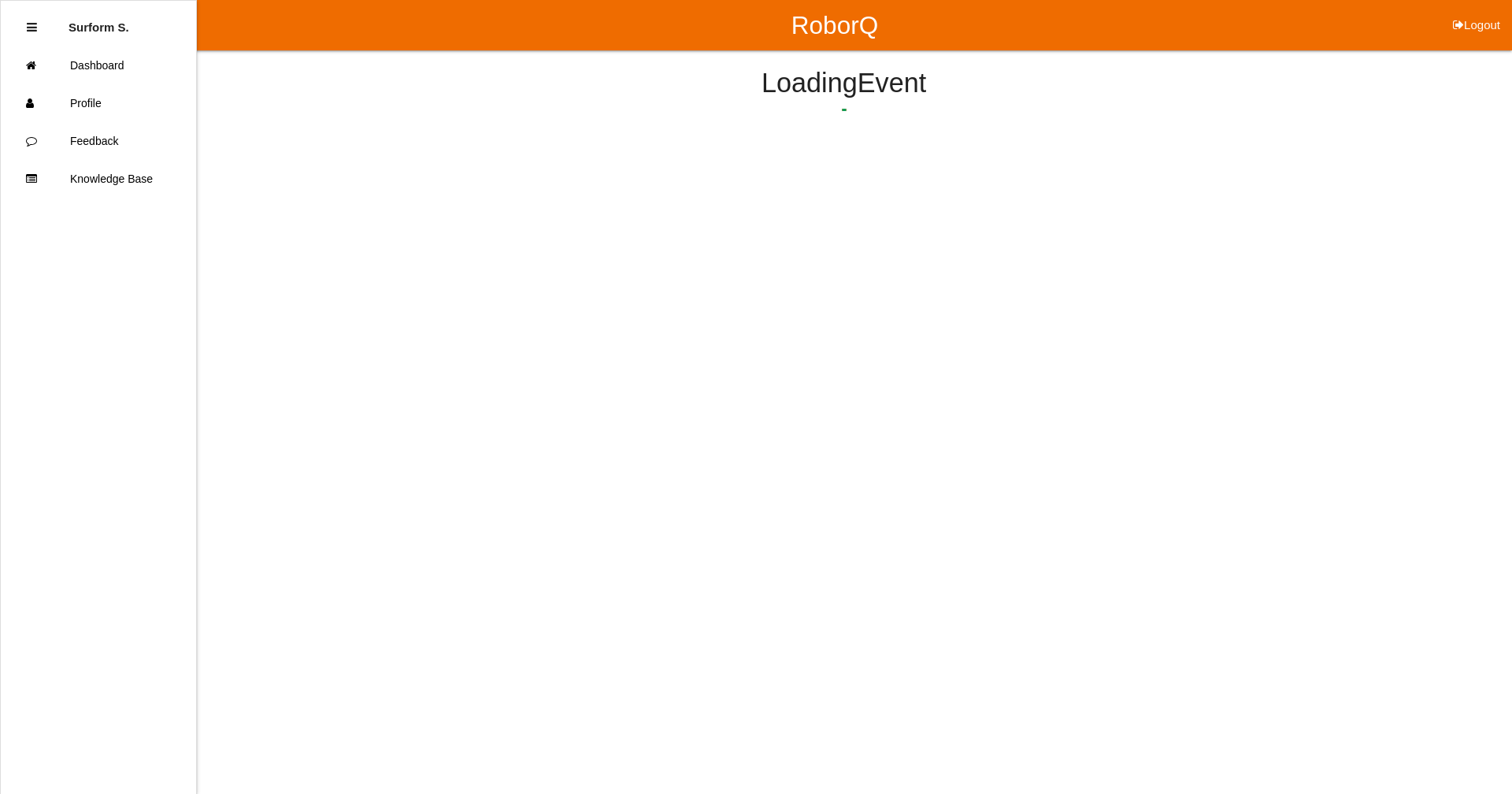
click at [313, 232] on html "RoborQ Logout Surform S. Dashboard Profile Feedback Knowledge Base Loading Event" at bounding box center [756, 115] width 1512 height 232
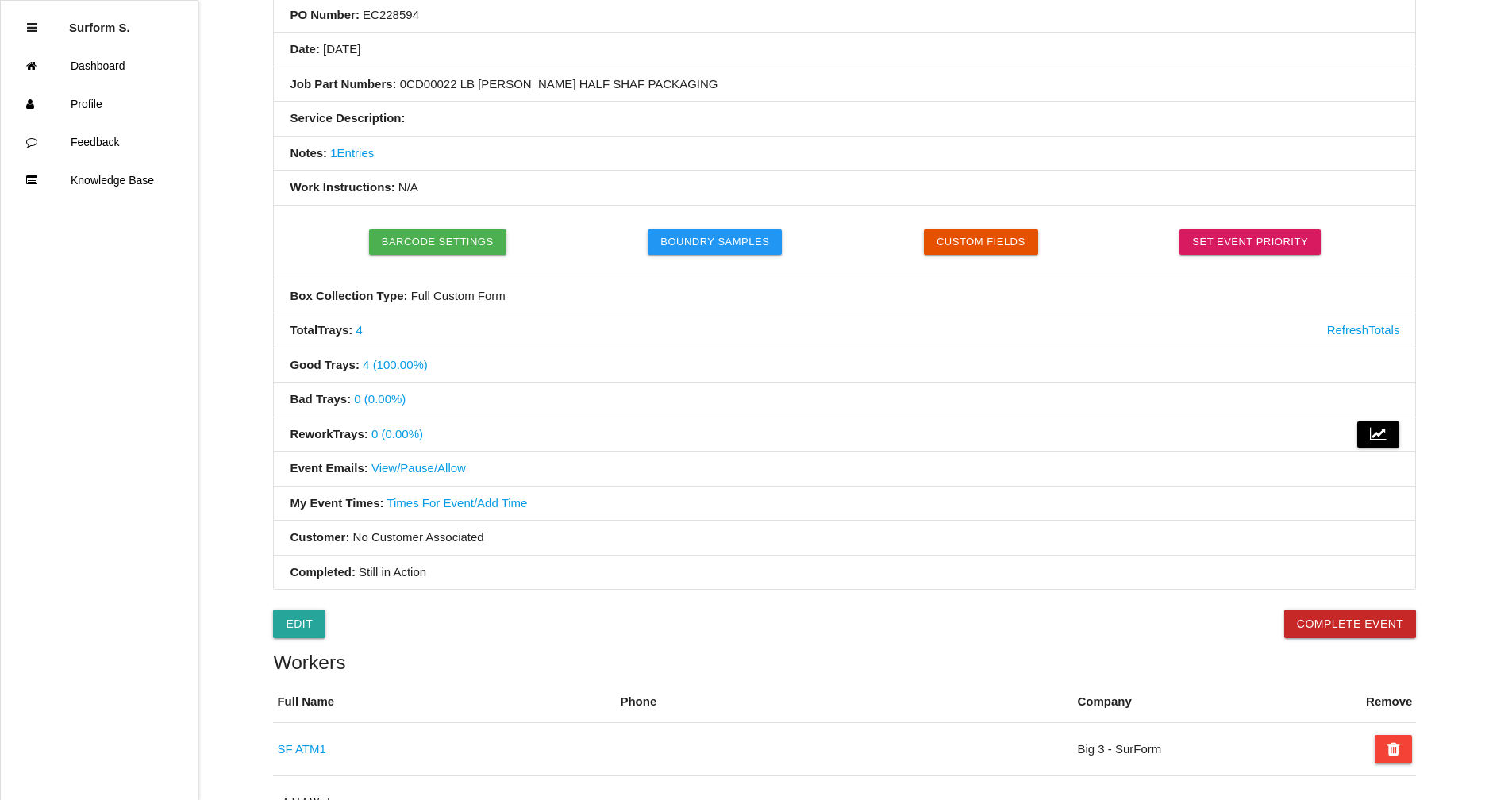
scroll to position [437, 0]
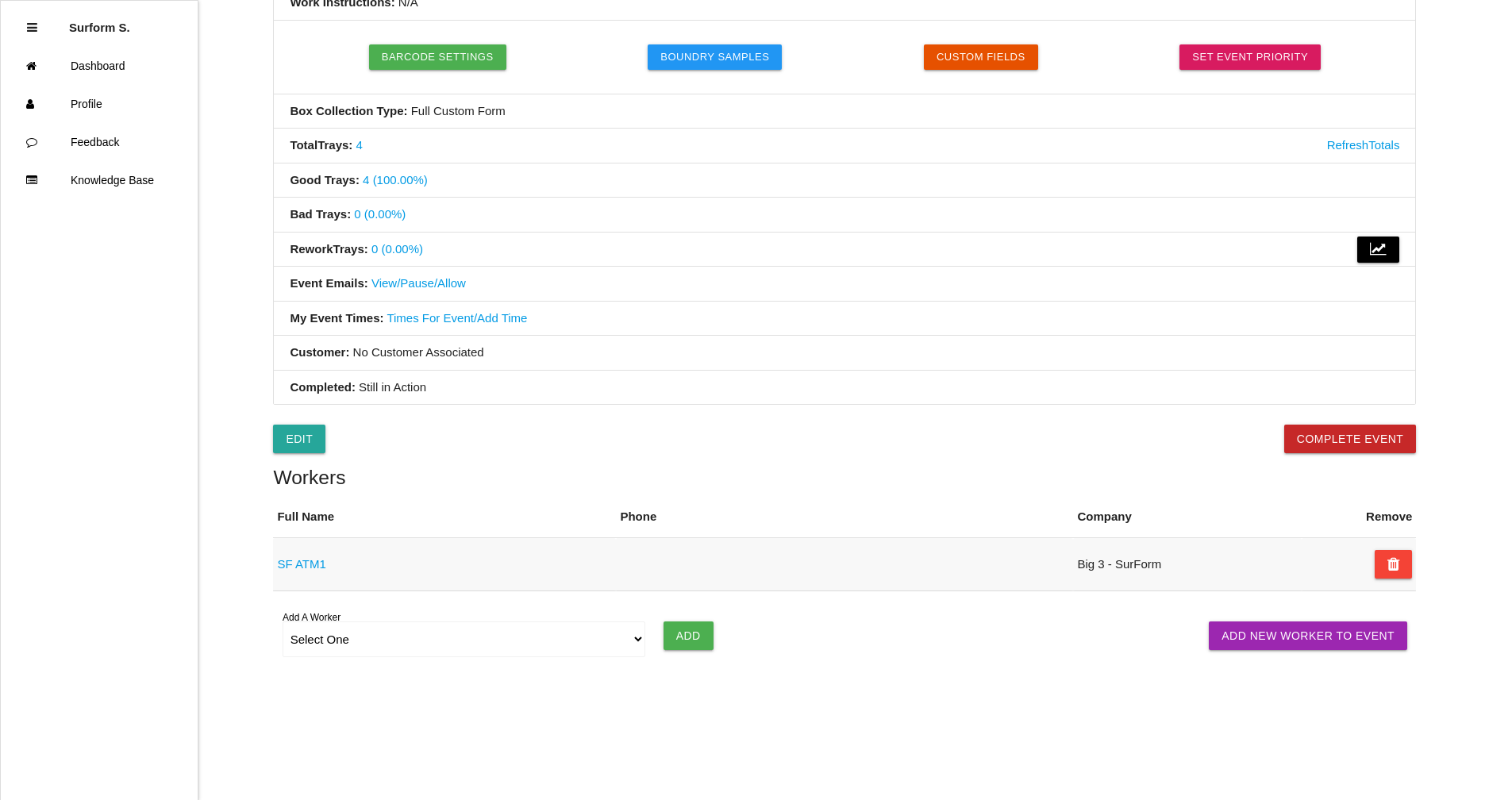
click at [301, 562] on link "SF ATM1" at bounding box center [300, 564] width 49 height 13
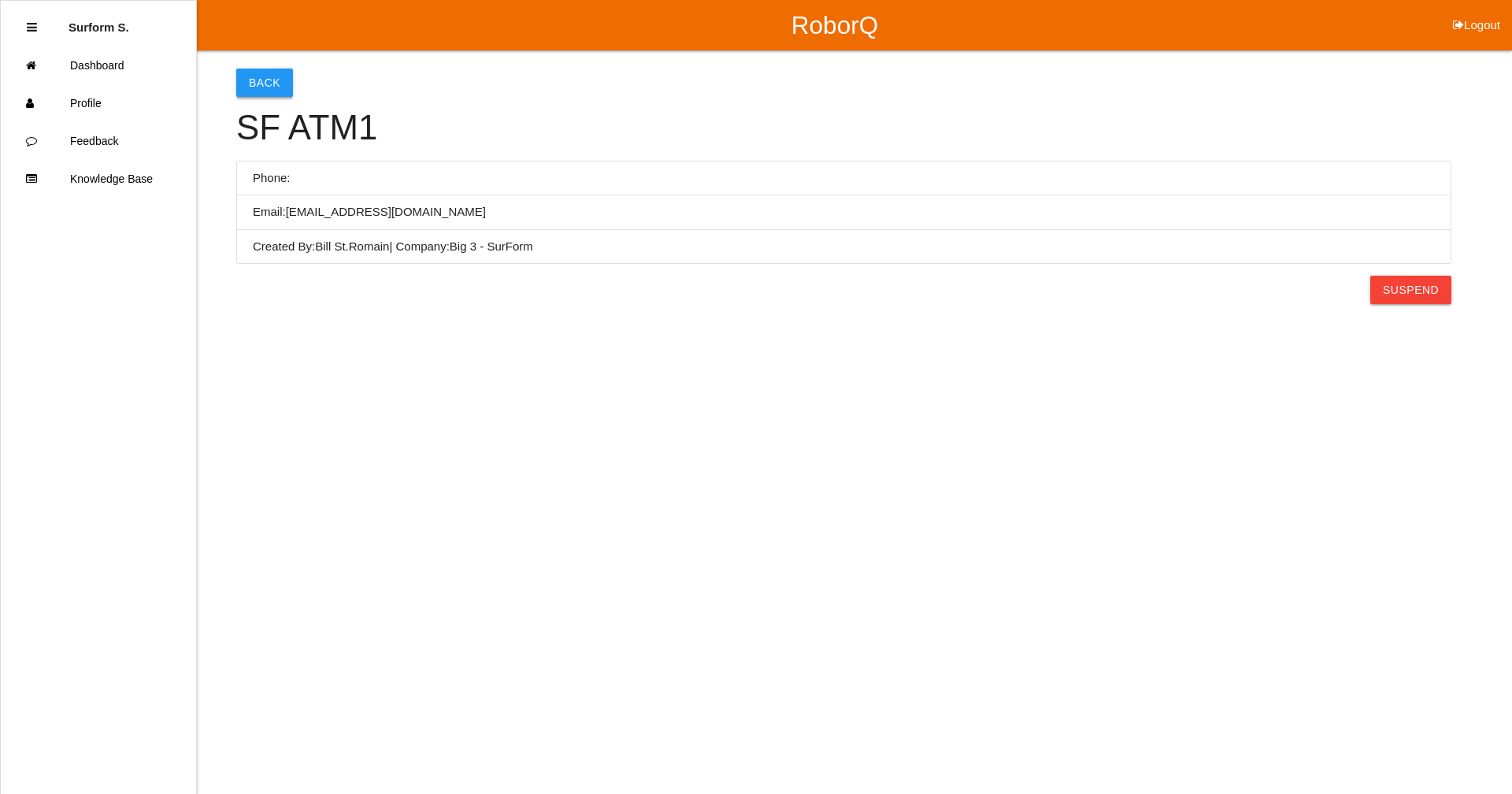
click at [260, 75] on button "Back" at bounding box center [265, 82] width 57 height 28
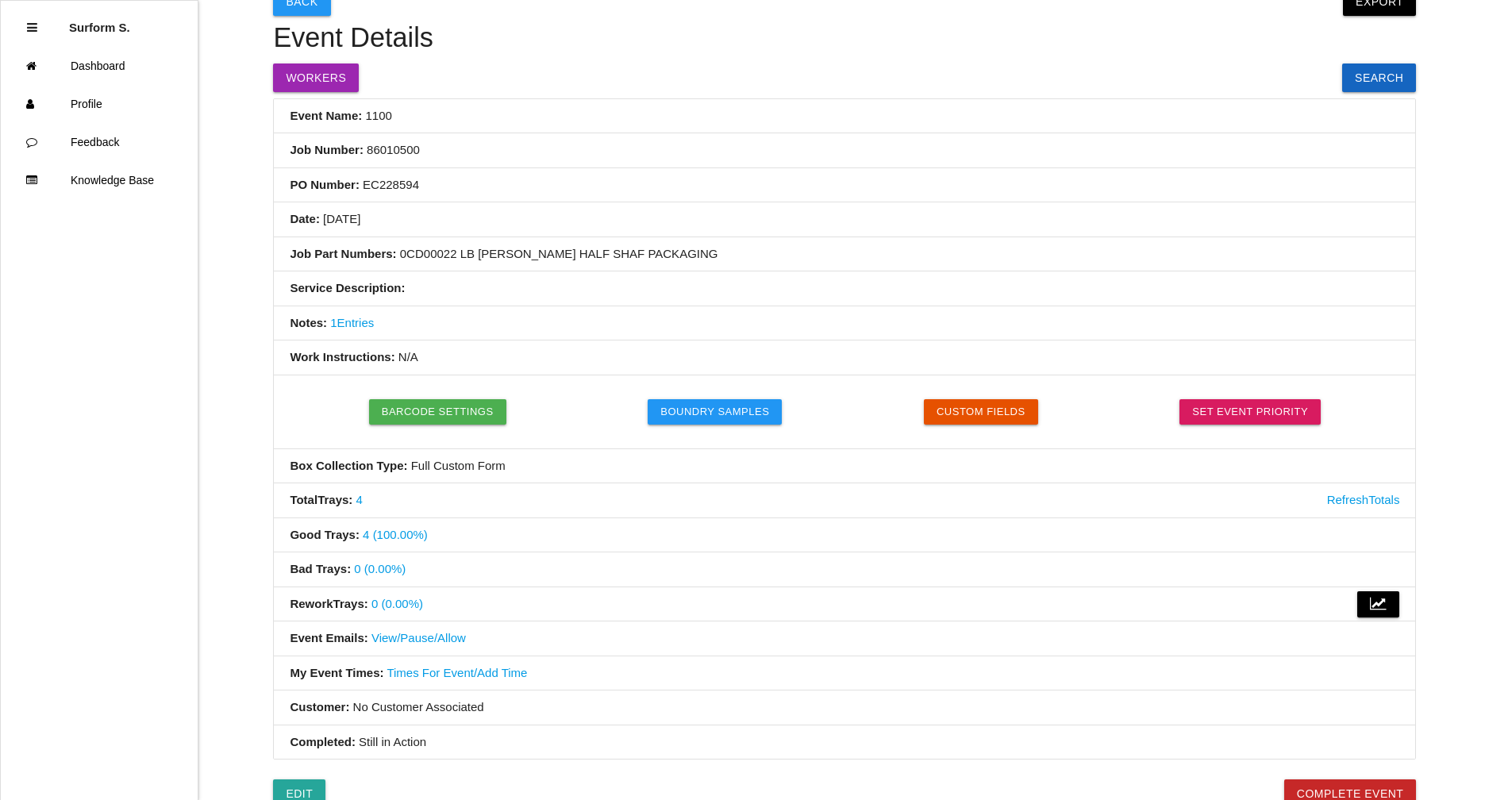
scroll to position [437, 0]
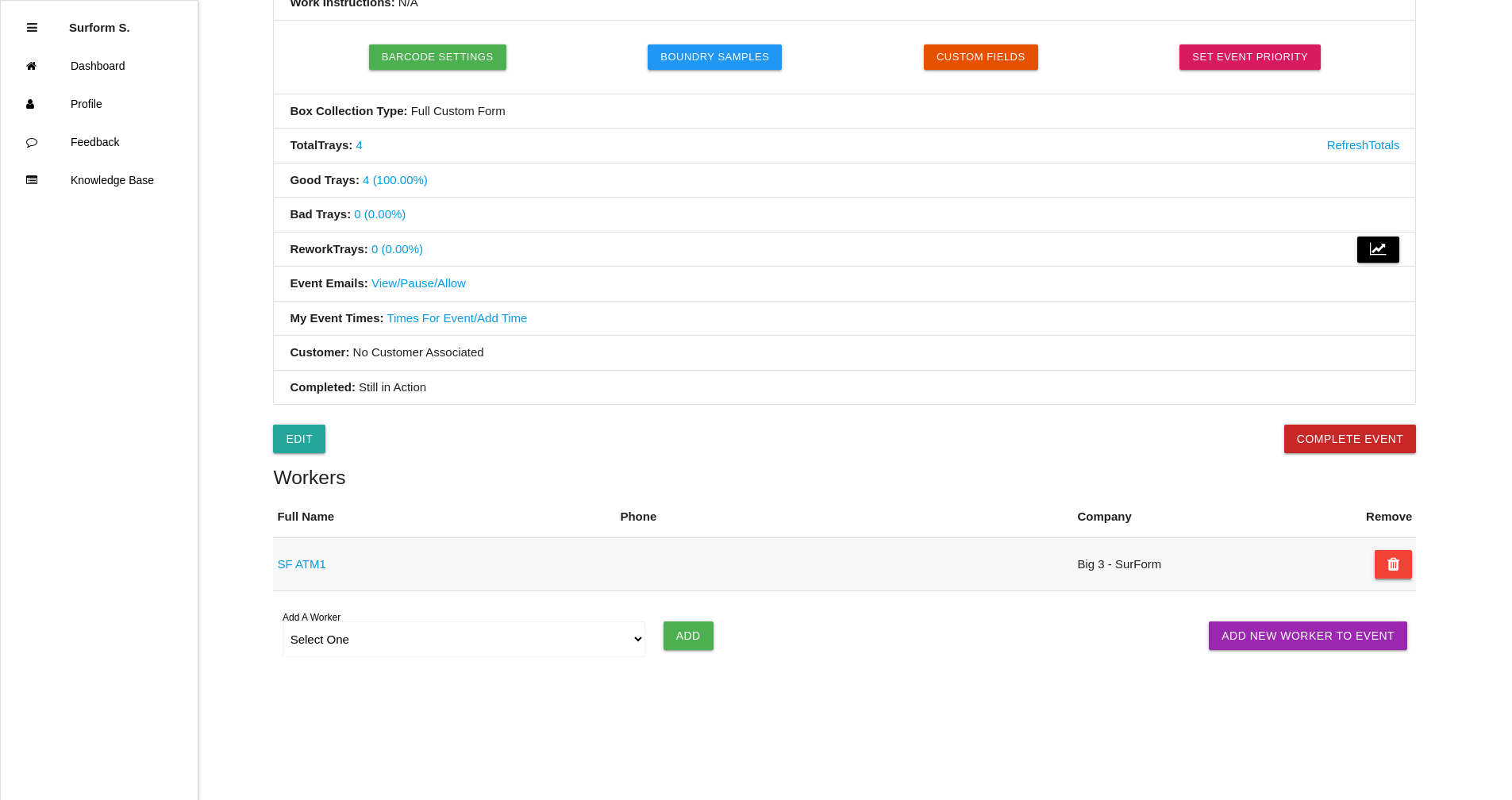
click at [1402, 561] on button at bounding box center [1394, 564] width 38 height 29
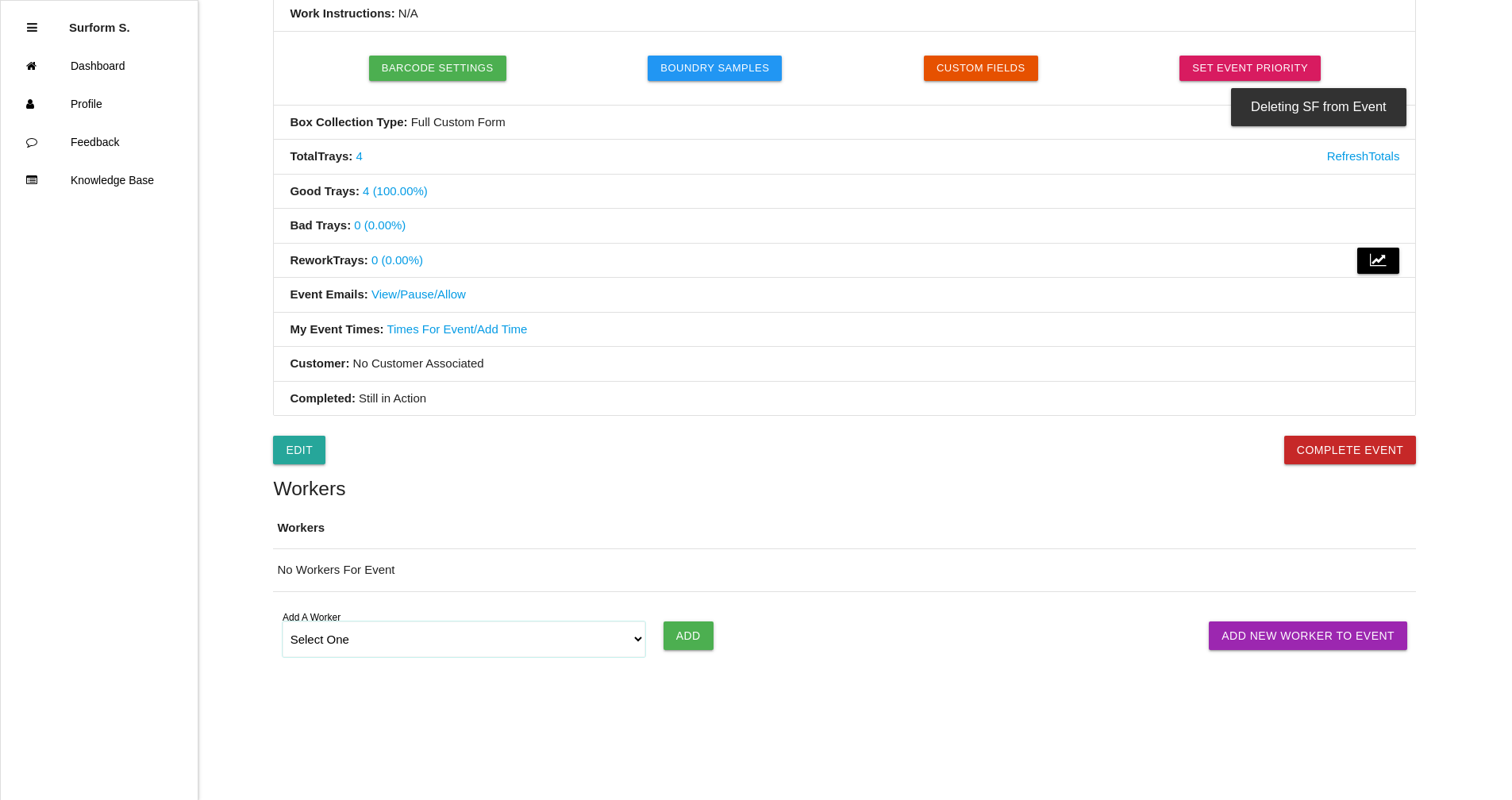
click at [632, 641] on select "Select One [PERSON_NAME] [PERSON_NAME] SF LAMCO SF ATM1 SF ATM2 SF MAAC" at bounding box center [464, 639] width 363 height 35
select select "6781349aea4d1b000ec5d6ec"
click at [282, 622] on select "Select One [PERSON_NAME] [PERSON_NAME] SF LAMCO SF ATM1 SF ATM2 SF MAAC" at bounding box center [464, 639] width 363 height 35
click at [689, 626] on input "Add" at bounding box center [689, 636] width 50 height 29
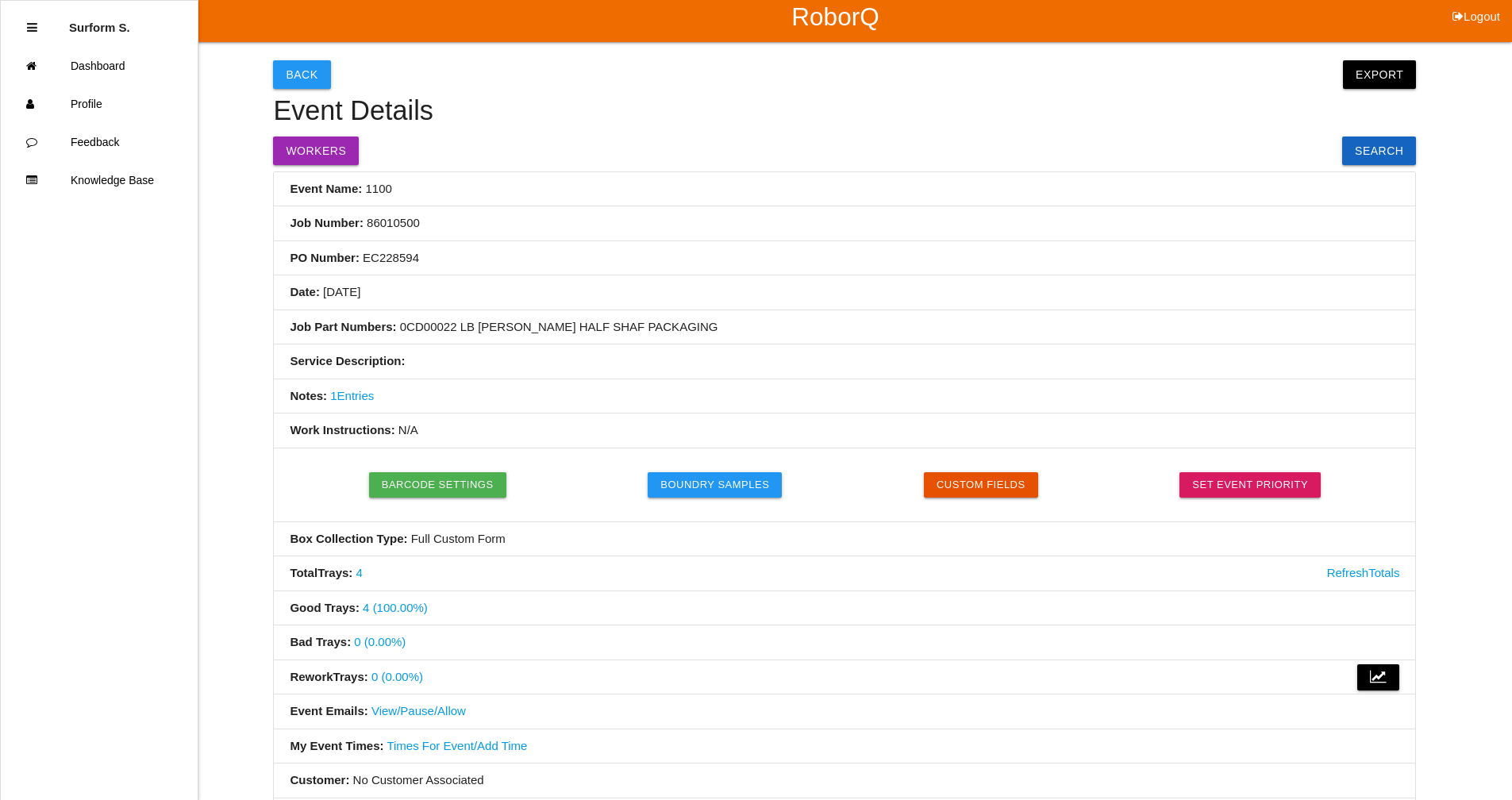
scroll to position [0, 0]
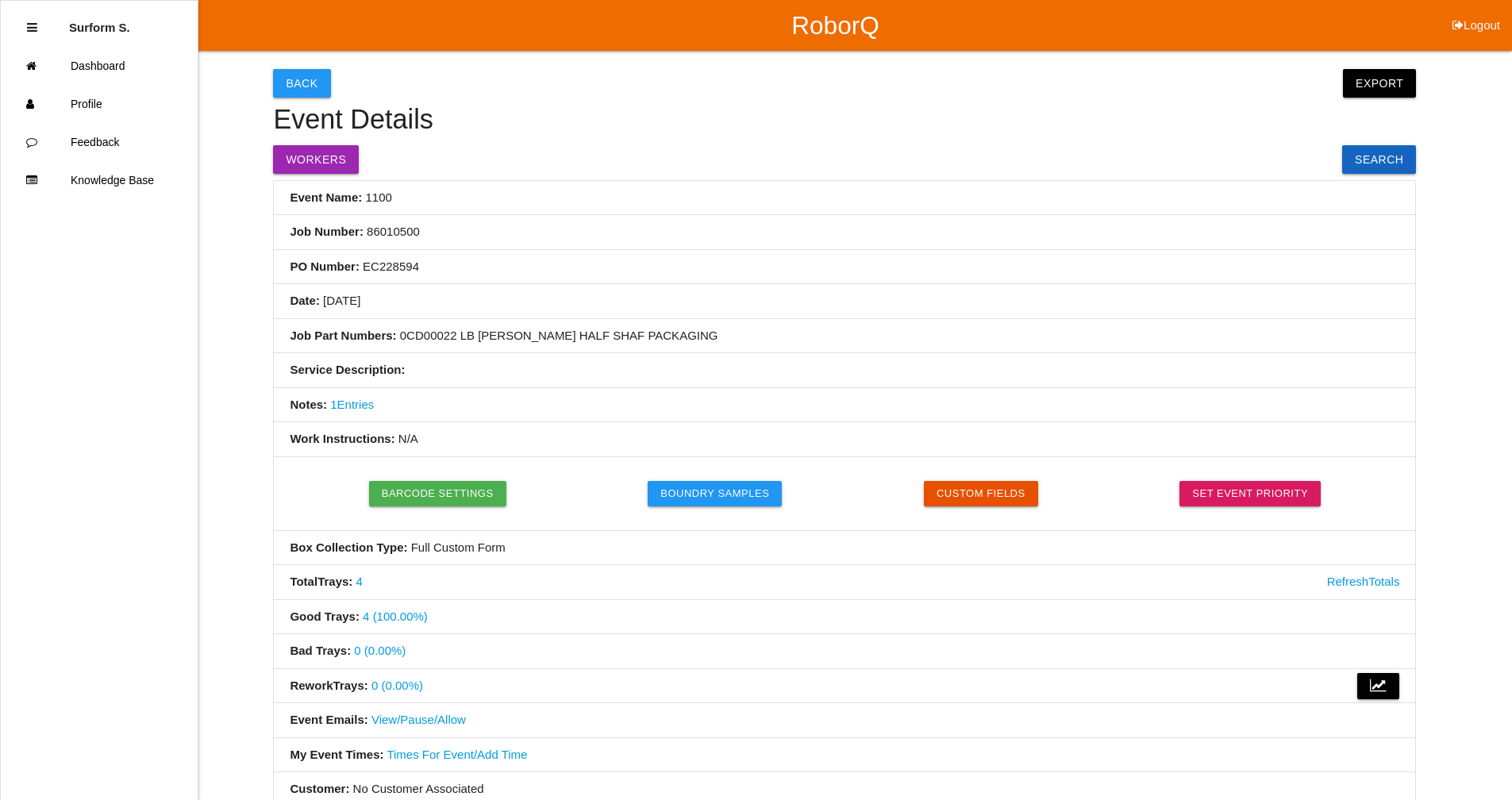
click at [90, 34] on p "Surform S." at bounding box center [99, 21] width 61 height 26
click at [107, 65] on link "Dashboard" at bounding box center [99, 66] width 197 height 38
